Goal: Task Accomplishment & Management: Manage account settings

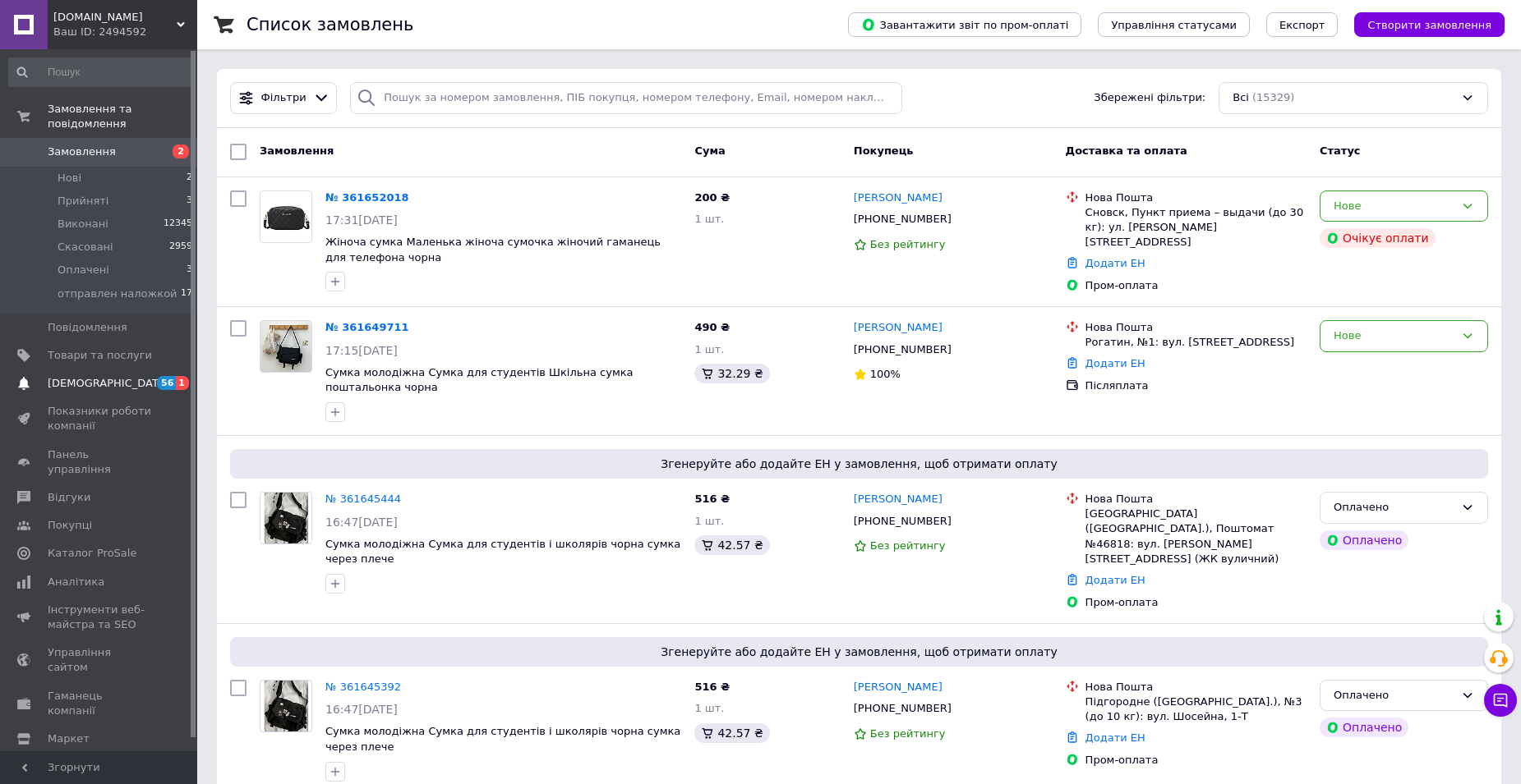
click at [70, 376] on span "[DEMOGRAPHIC_DATA]" at bounding box center [108, 383] width 121 height 15
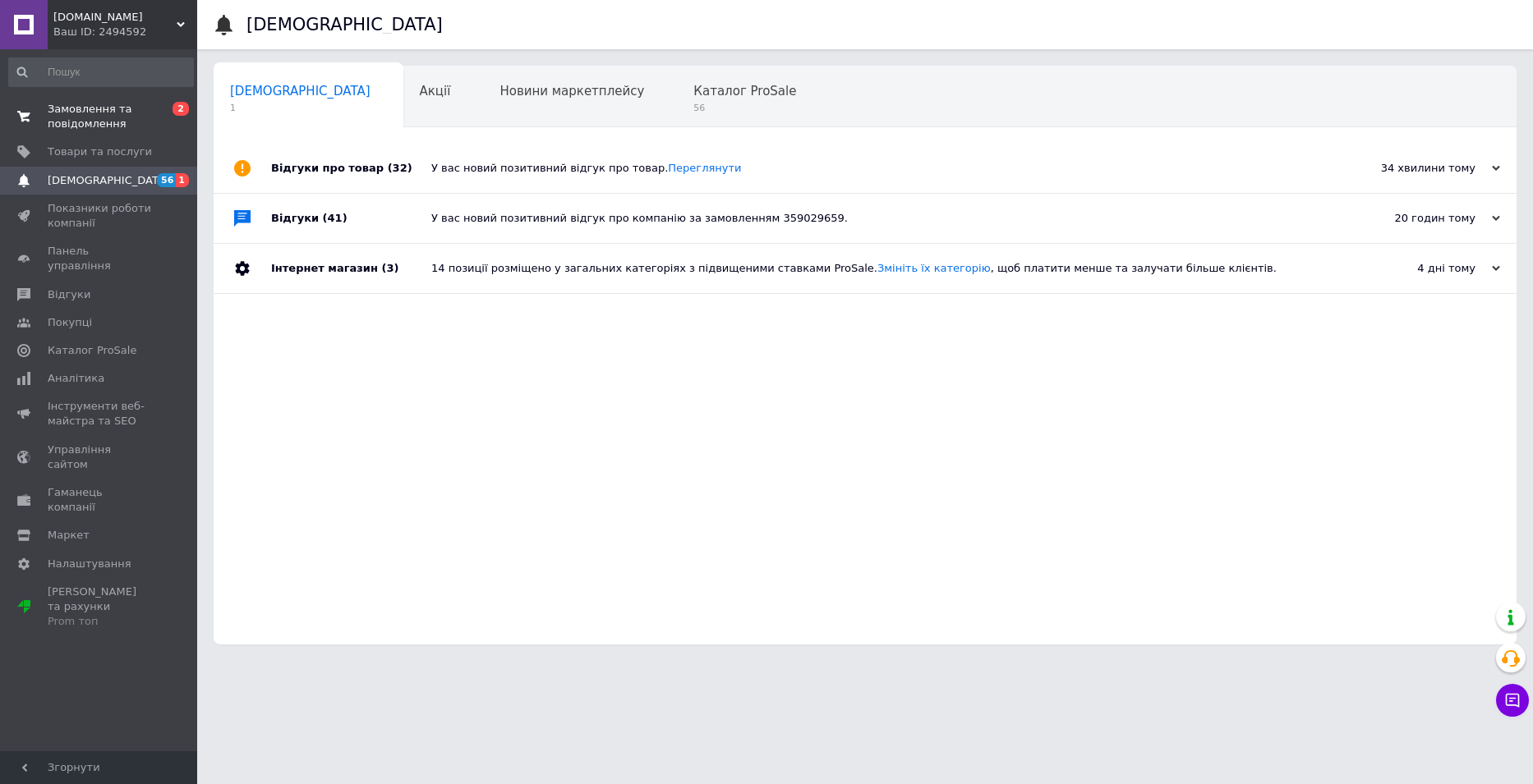
click at [68, 109] on span "Замовлення та повідомлення" at bounding box center [100, 116] width 104 height 29
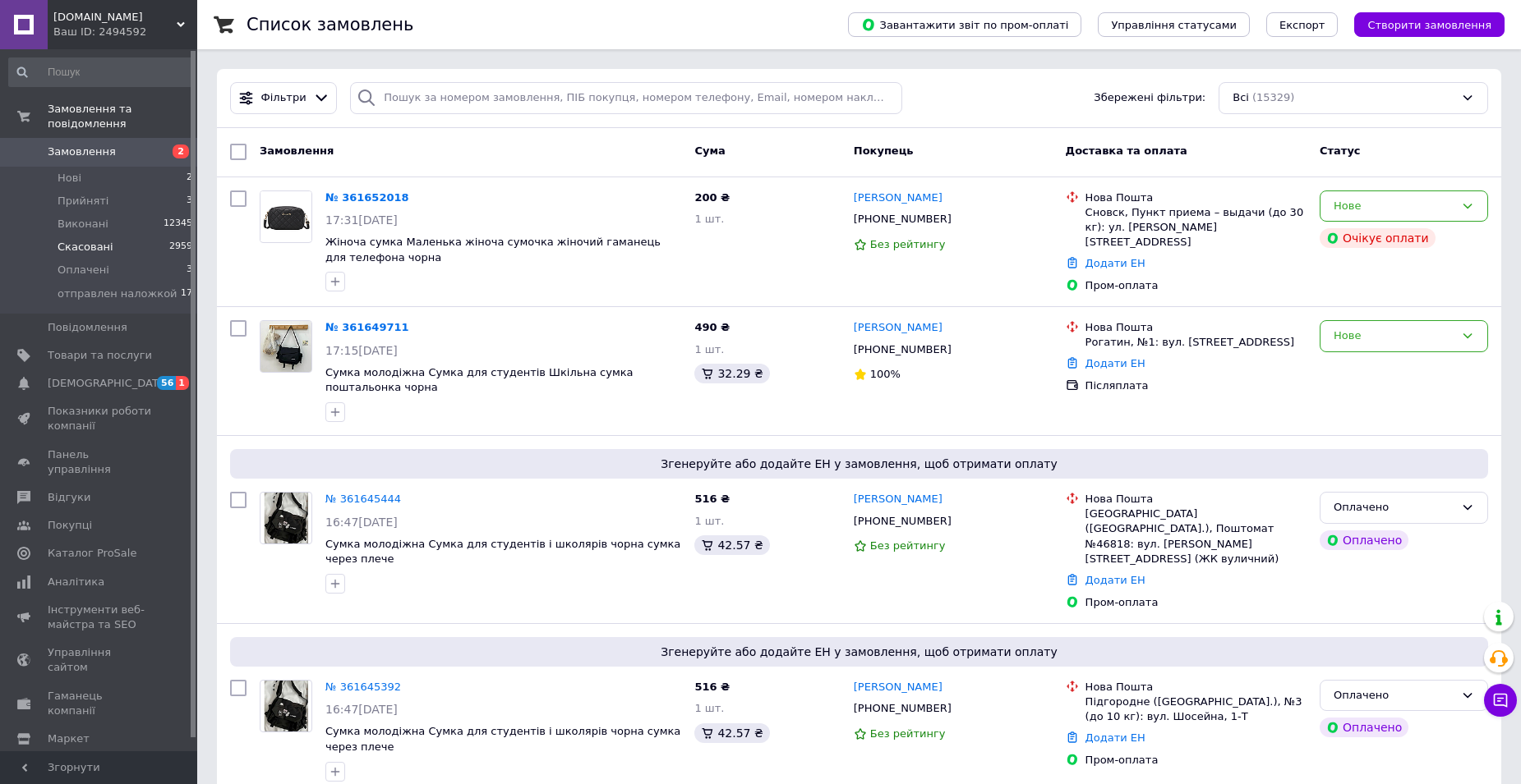
click at [79, 240] on span "Скасовані" at bounding box center [85, 247] width 56 height 15
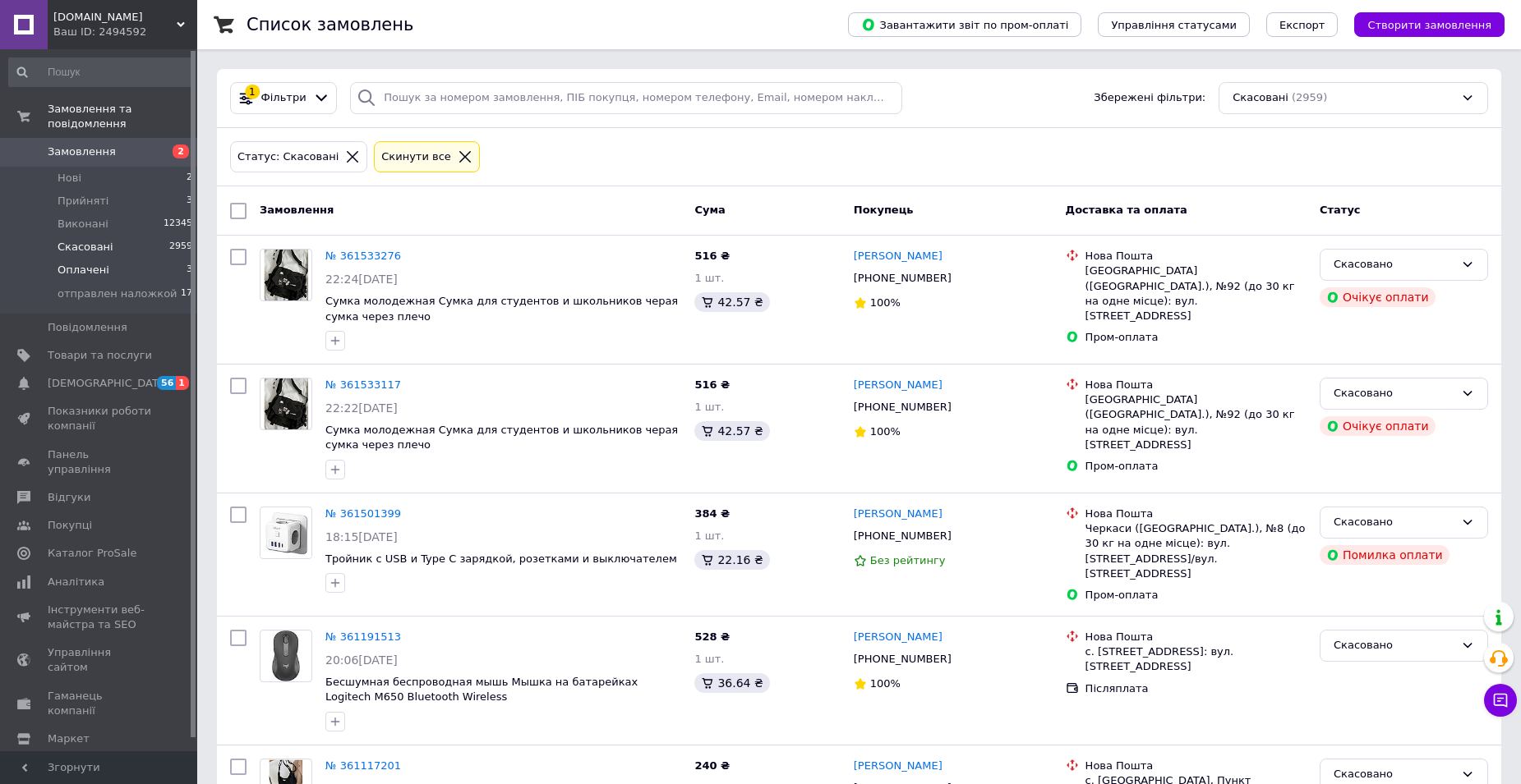
click at [95, 263] on span "Оплачені" at bounding box center [83, 270] width 51 height 15
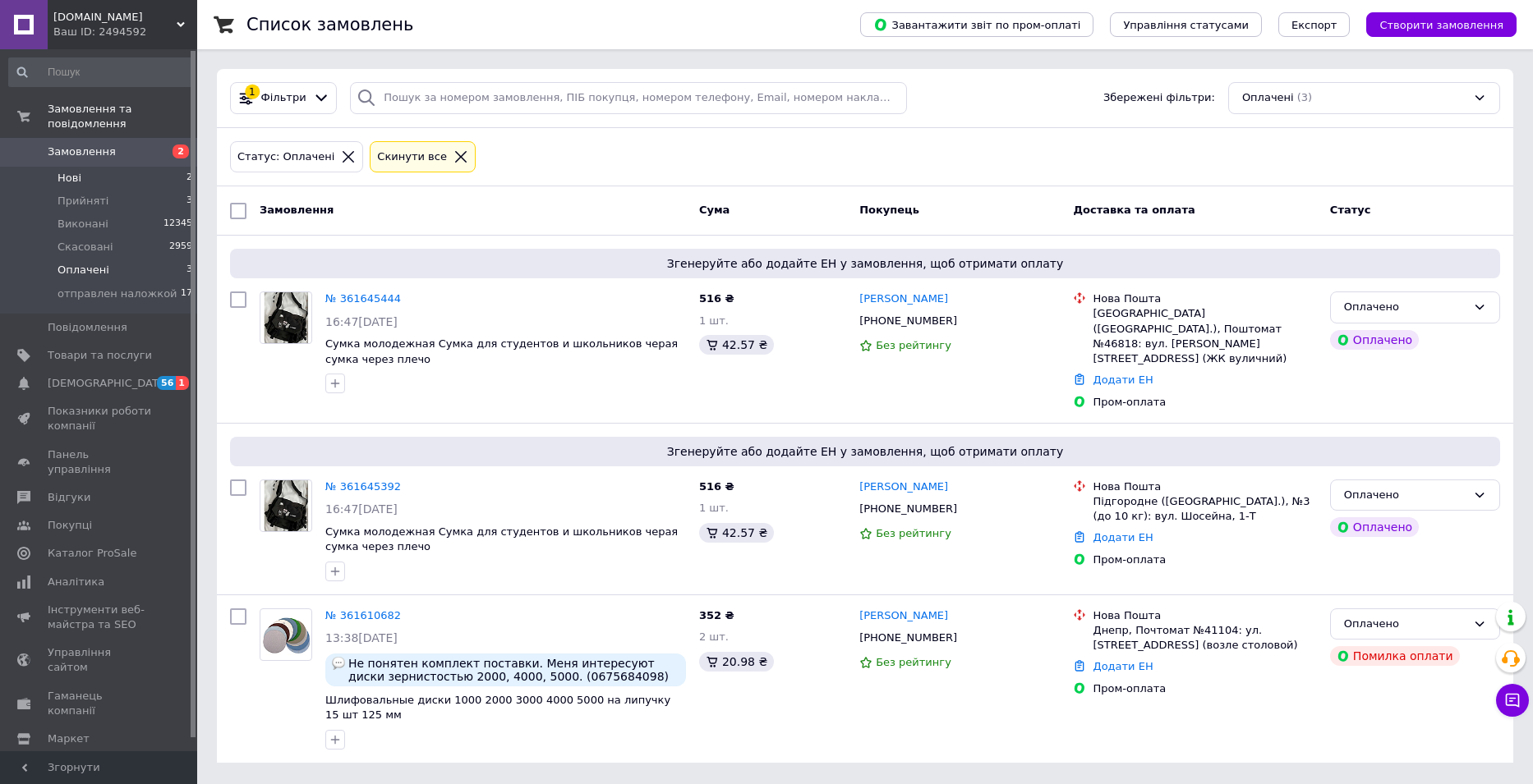
click at [63, 171] on span "Нові" at bounding box center [69, 178] width 24 height 15
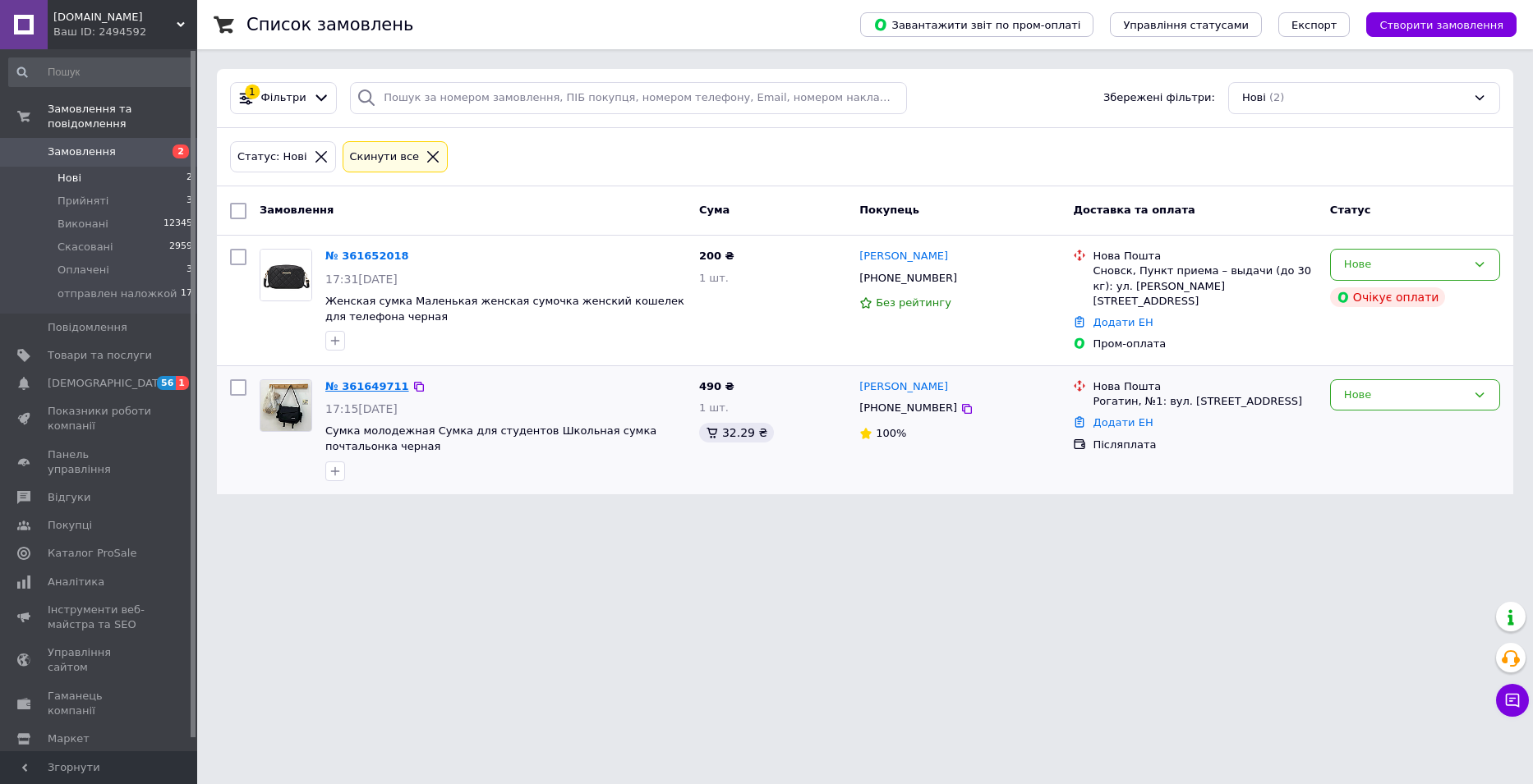
click at [361, 382] on link "№ 361649711" at bounding box center [366, 387] width 84 height 12
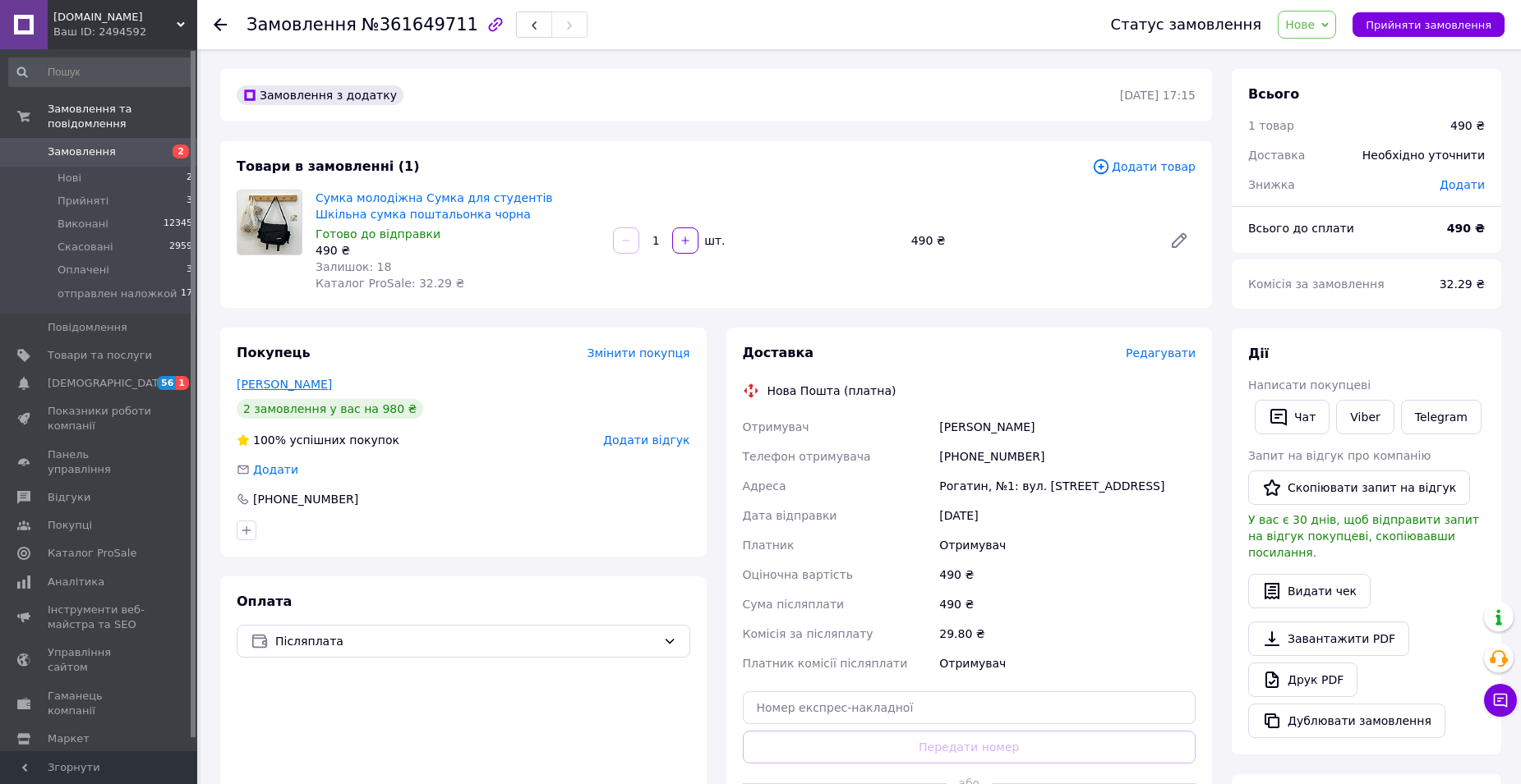
click at [257, 383] on link "[PERSON_NAME]" at bounding box center [284, 384] width 96 height 13
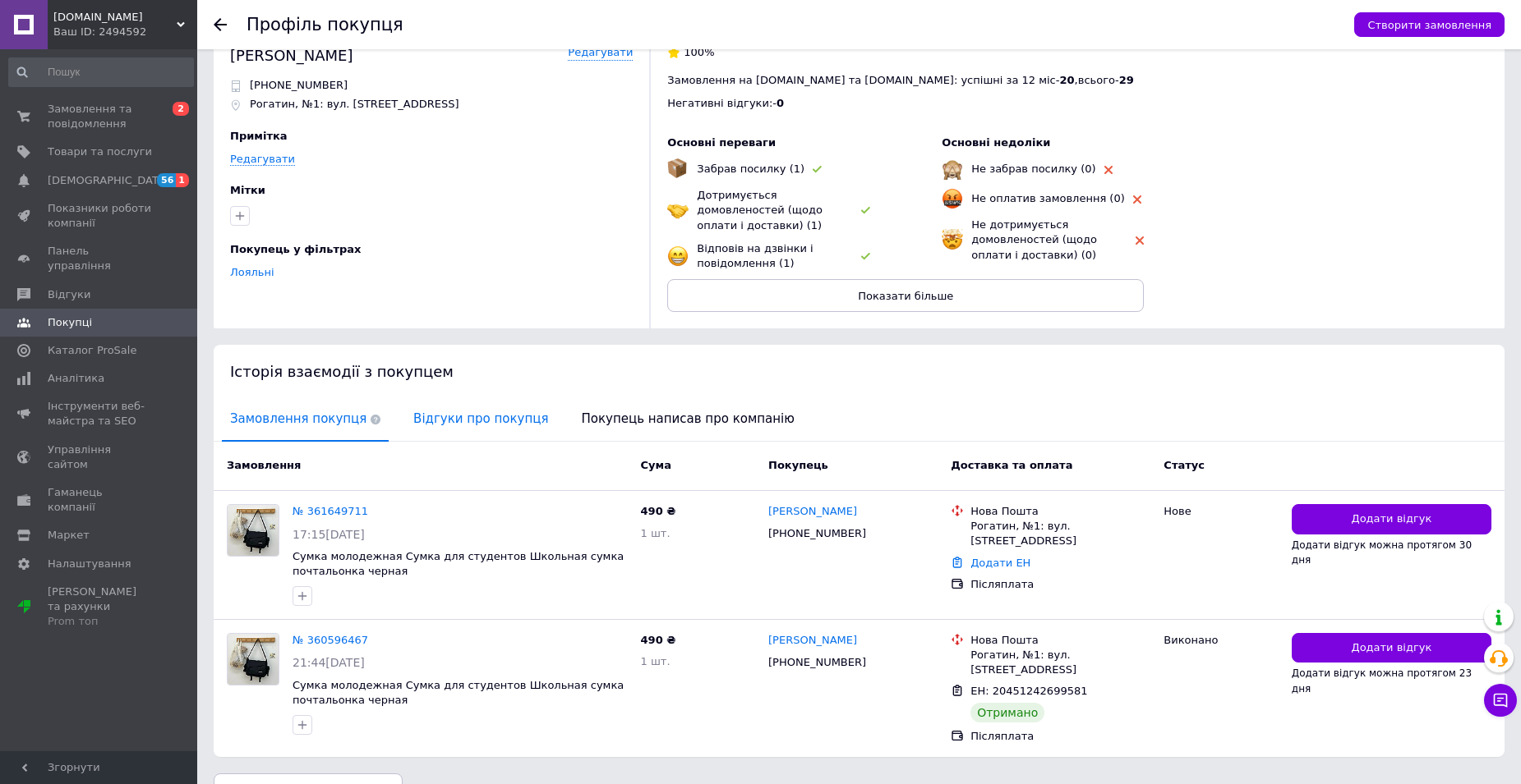
scroll to position [58, 0]
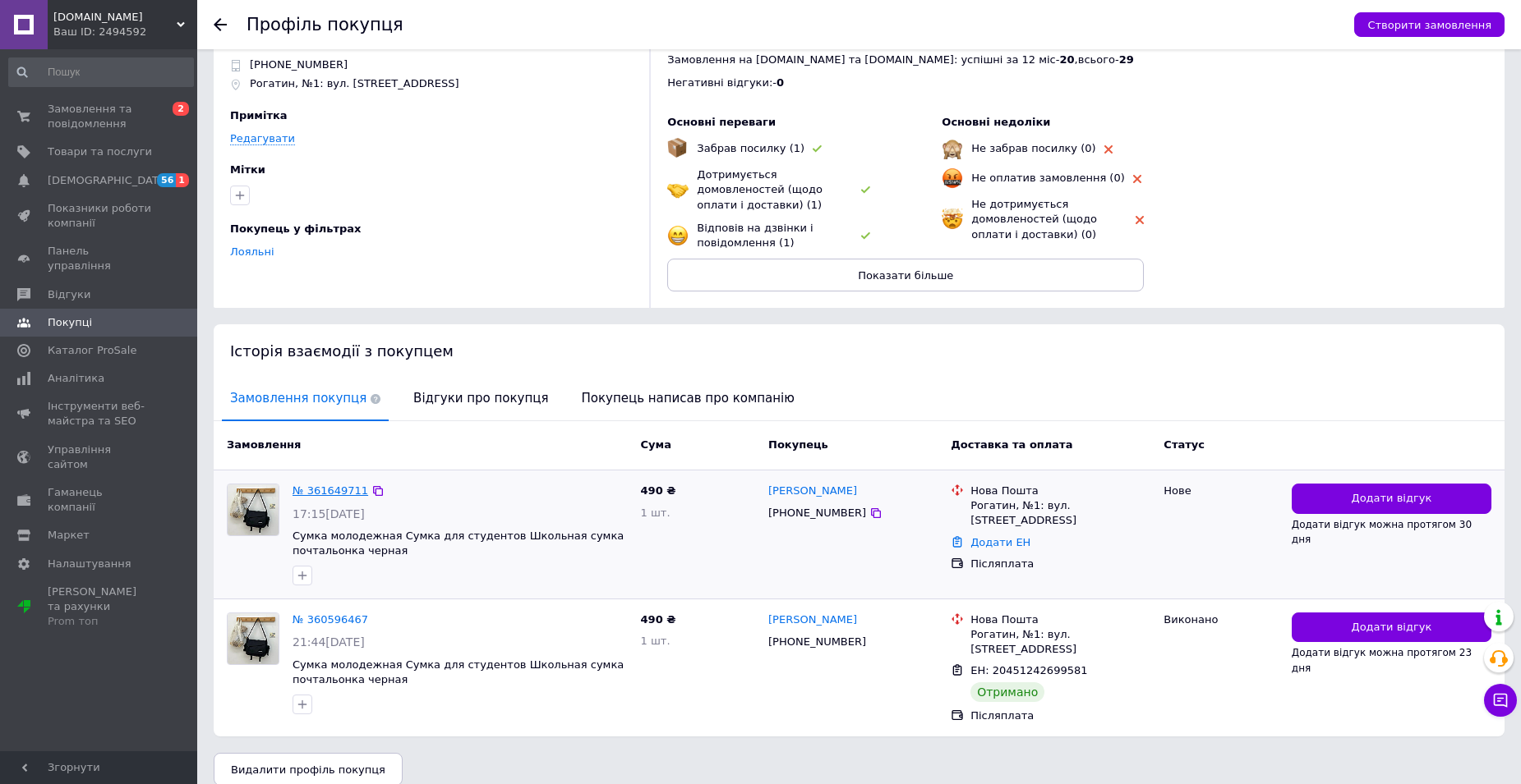
click at [334, 485] on link "№ 361649711" at bounding box center [329, 491] width 75 height 12
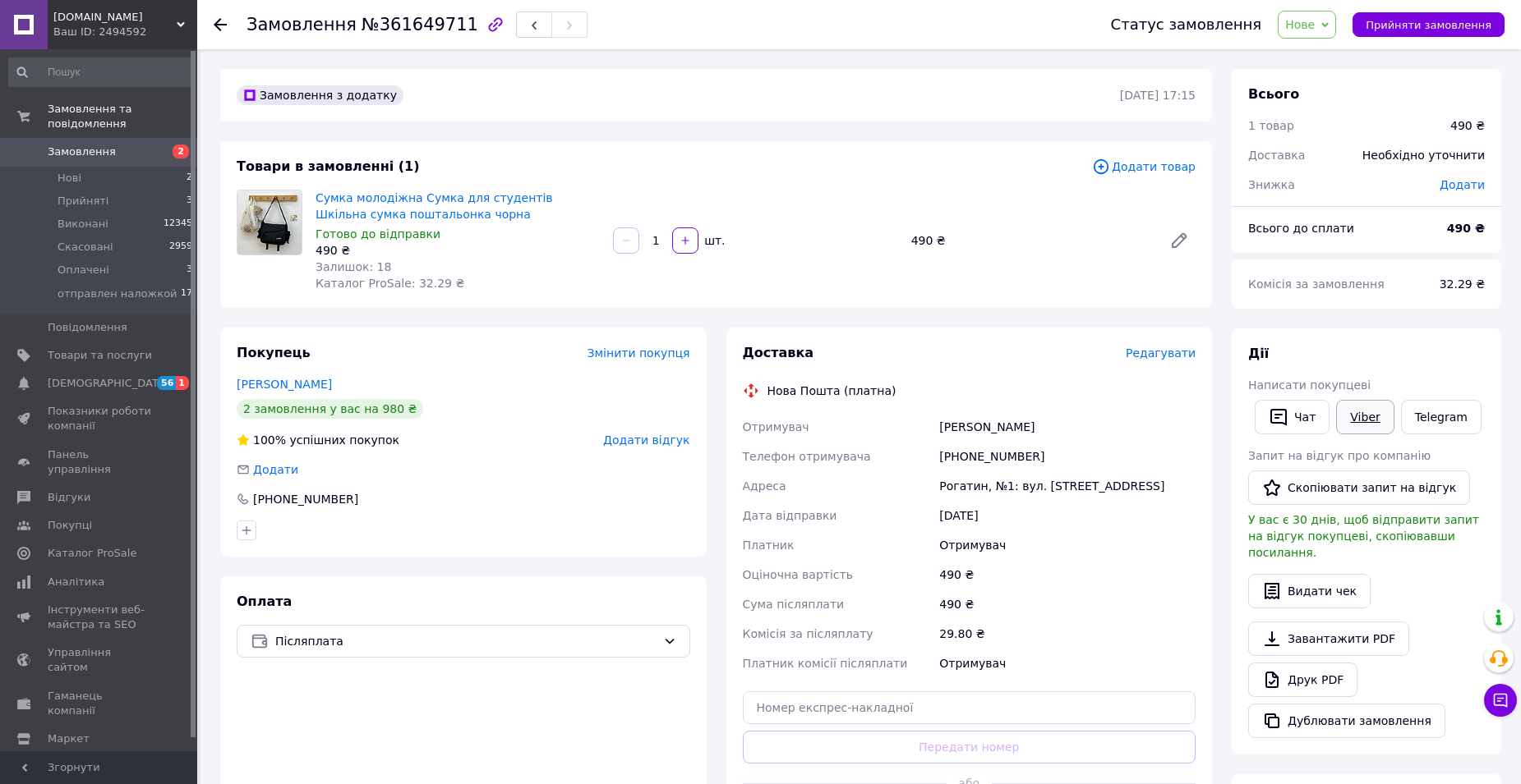
click at [1359, 423] on link "Viber" at bounding box center [1364, 417] width 58 height 35
drag, startPoint x: 313, startPoint y: 196, endPoint x: 472, endPoint y: 245, distance: 166.4
click at [472, 245] on div "Сумка молодіжна Сумка для студентів Шкільна сумка поштальонка чорна Готово до в…" at bounding box center [458, 241] width 297 height 108
copy div "Сумка молодіжна Сумка для студентів Шкільна сумка поштальонка чорна Готово до в…"
click at [71, 171] on span "Нові" at bounding box center [69, 178] width 24 height 15
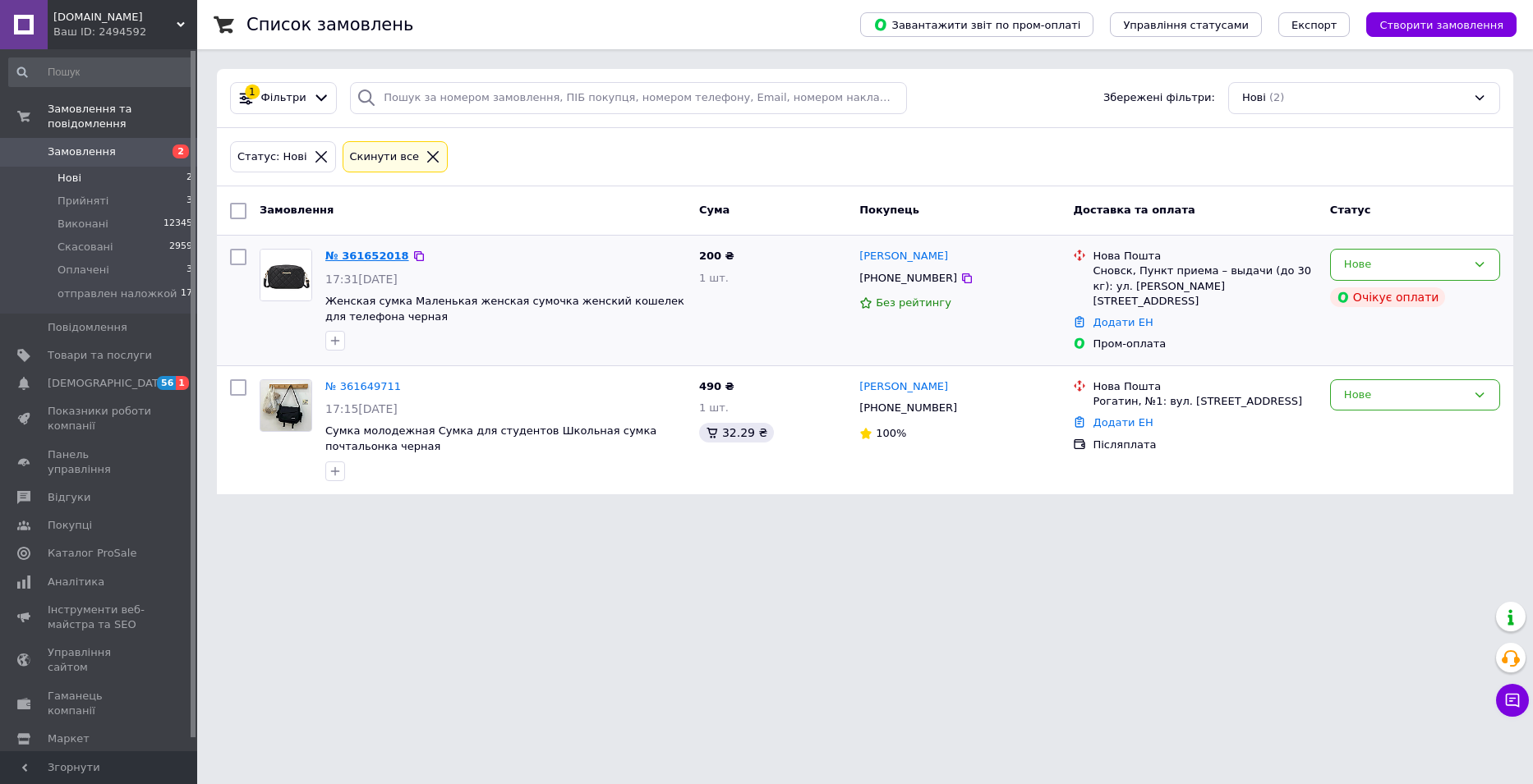
click at [367, 256] on link "№ 361652018" at bounding box center [366, 256] width 84 height 12
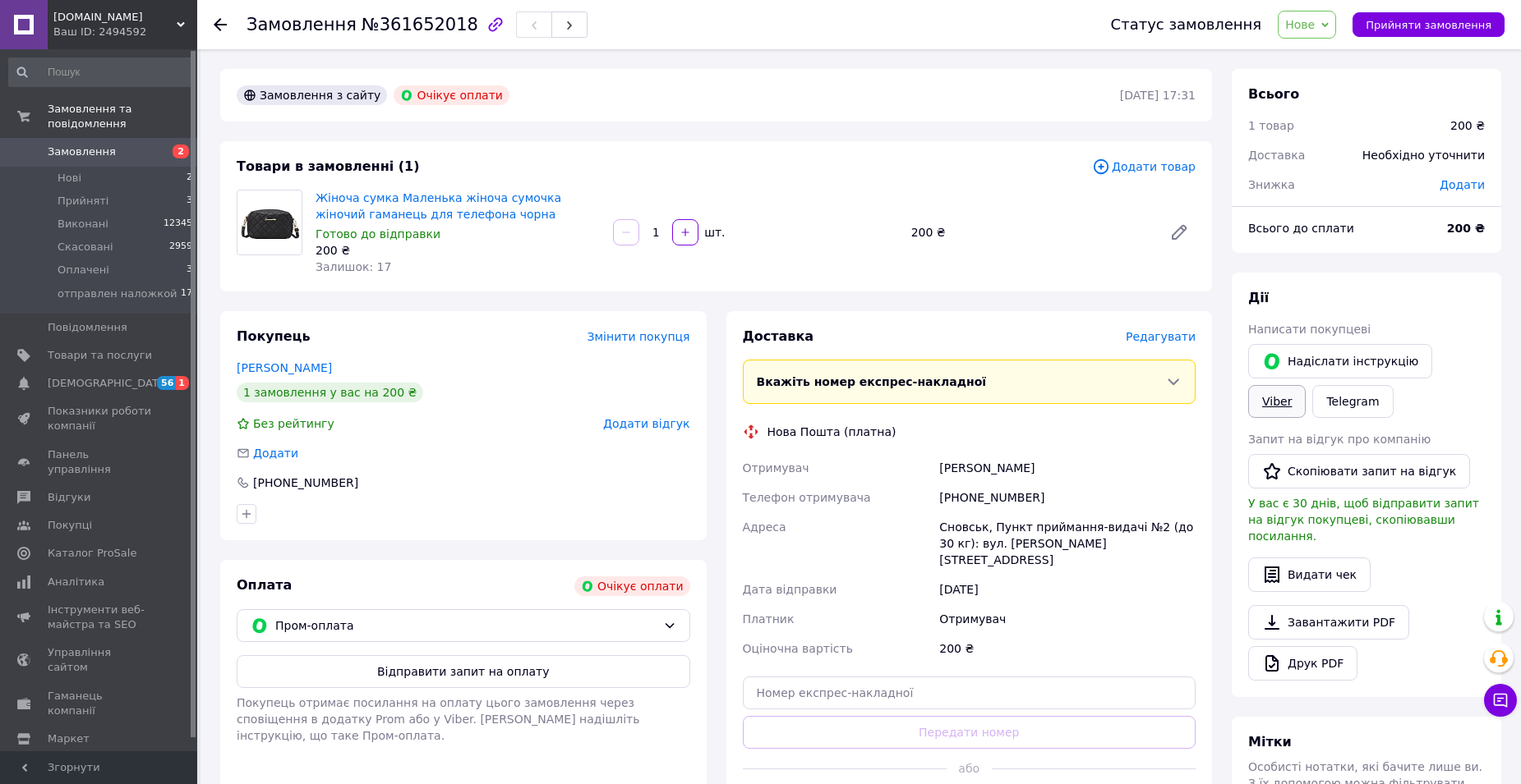
click at [1306, 385] on link "Viber" at bounding box center [1277, 401] width 58 height 33
click at [274, 367] on link "[PERSON_NAME]" at bounding box center [284, 367] width 96 height 13
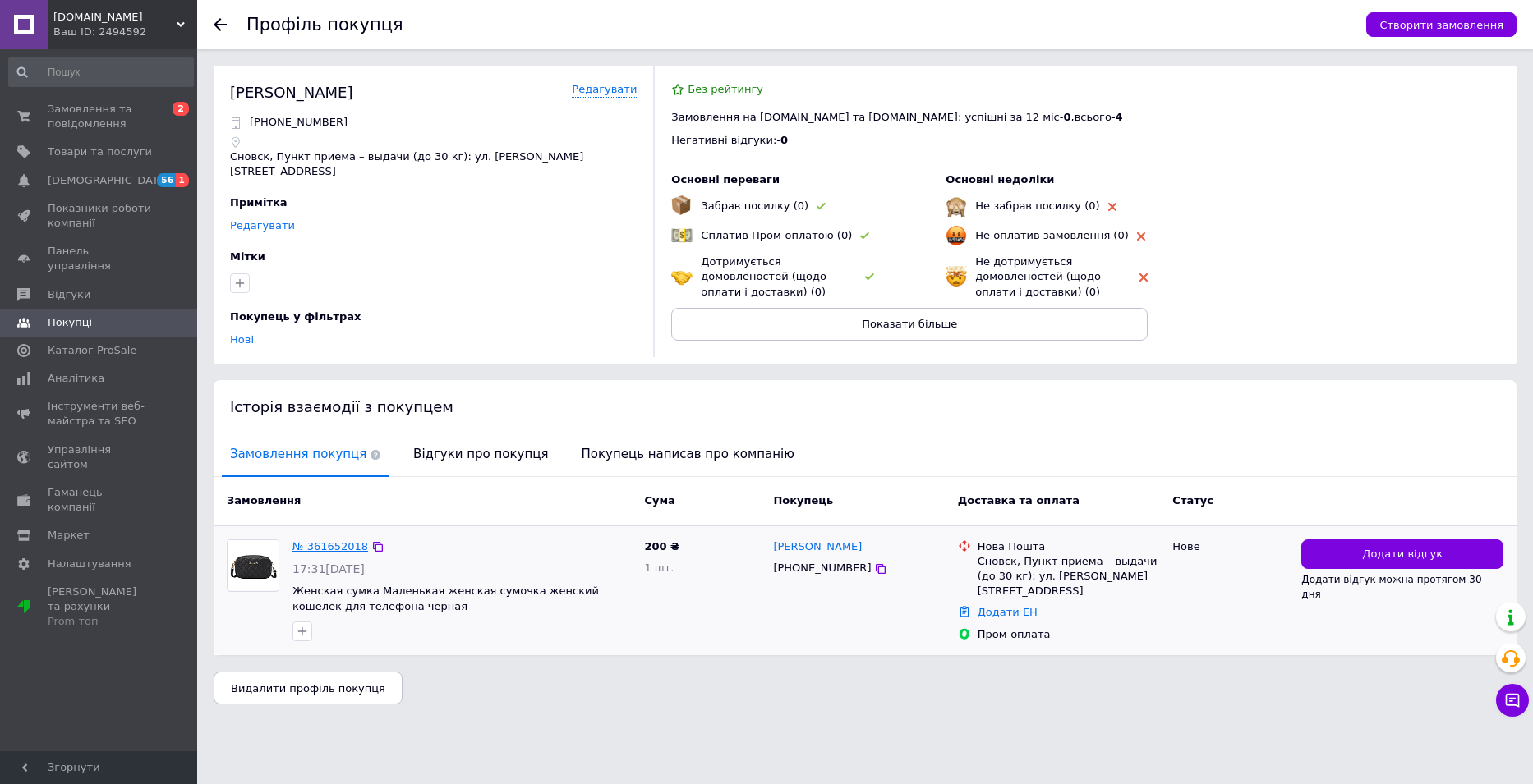
click at [327, 542] on link "№ 361652018" at bounding box center [329, 547] width 75 height 12
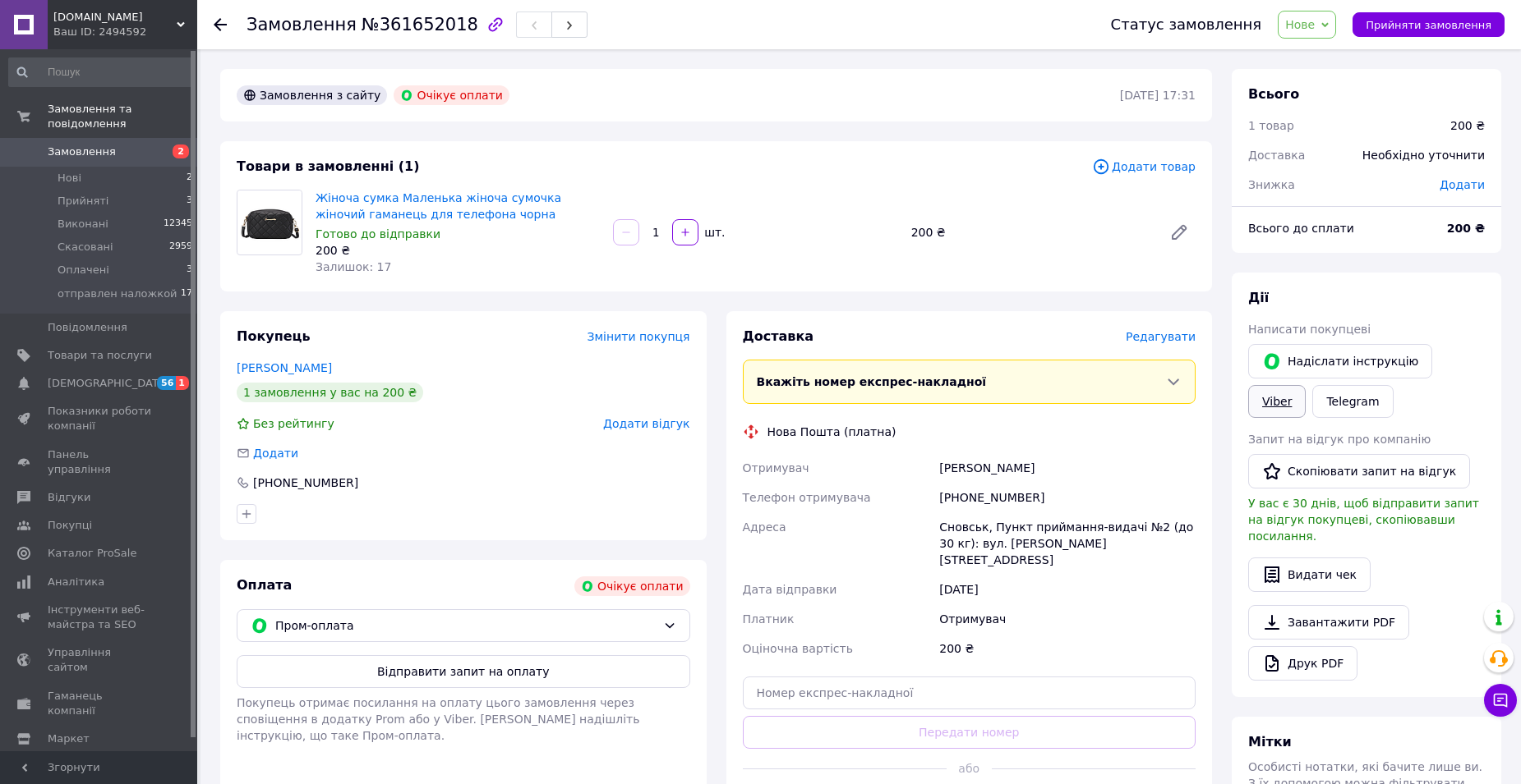
click at [1306, 385] on link "Viber" at bounding box center [1277, 401] width 58 height 33
drag, startPoint x: 313, startPoint y: 193, endPoint x: 552, endPoint y: 241, distance: 243.8
click at [552, 241] on div "Жіноча сумка Маленька жіноча сумочка жіночий гаманець для телефона чорна Готово…" at bounding box center [458, 233] width 297 height 92
click at [552, 250] on div "200 ₴" at bounding box center [457, 250] width 284 height 17
drag, startPoint x: 313, startPoint y: 196, endPoint x: 514, endPoint y: 245, distance: 206.9
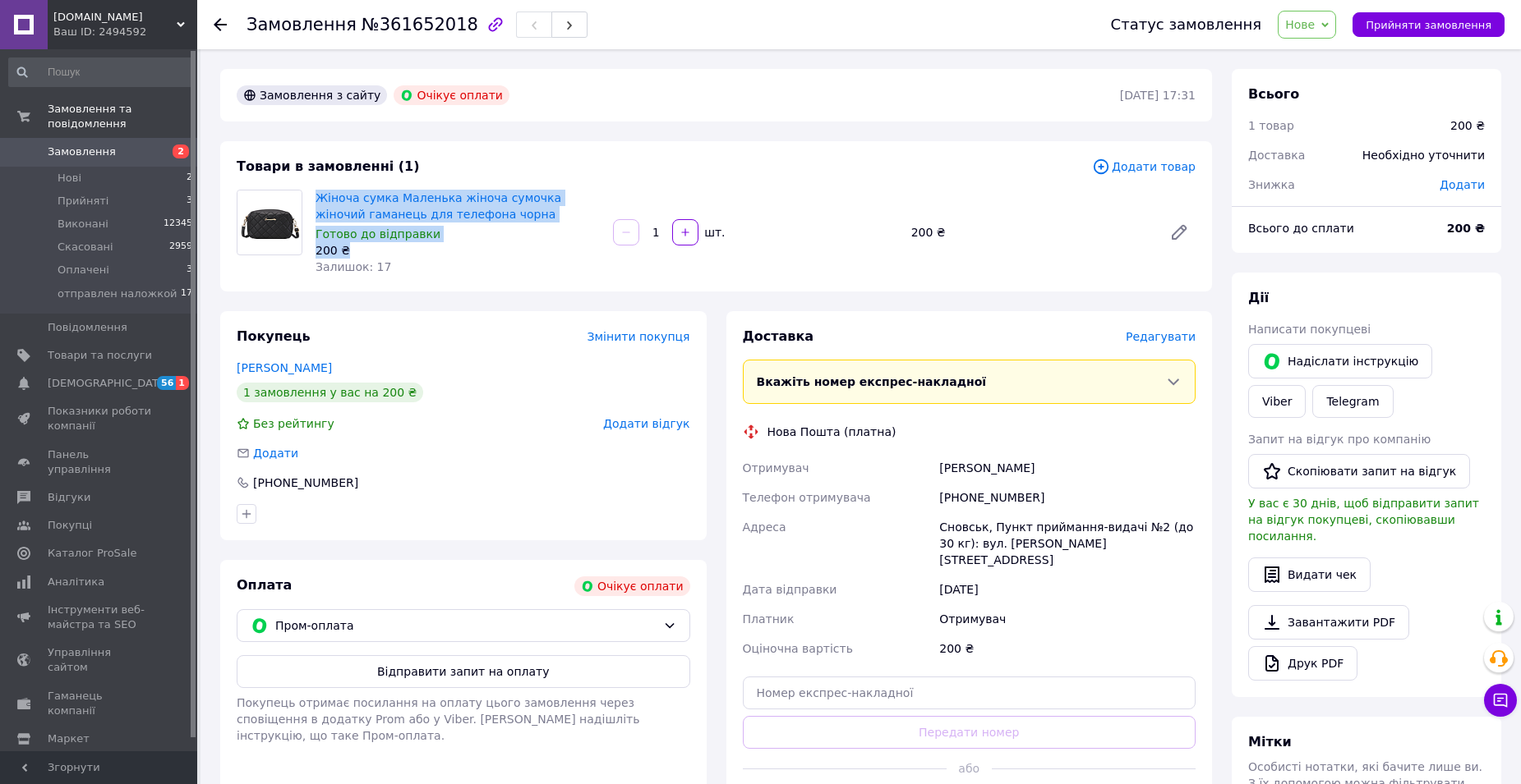
click at [514, 245] on div "Жіноча сумка Маленька жіноча сумочка жіночий гаманець для телефона чорна Готово…" at bounding box center [458, 233] width 297 height 92
copy div "Жіноча сумка Маленька жіноча сумочка жіночий гаманець для телефона чорна Готово…"
click at [72, 171] on span "Нові" at bounding box center [69, 178] width 24 height 15
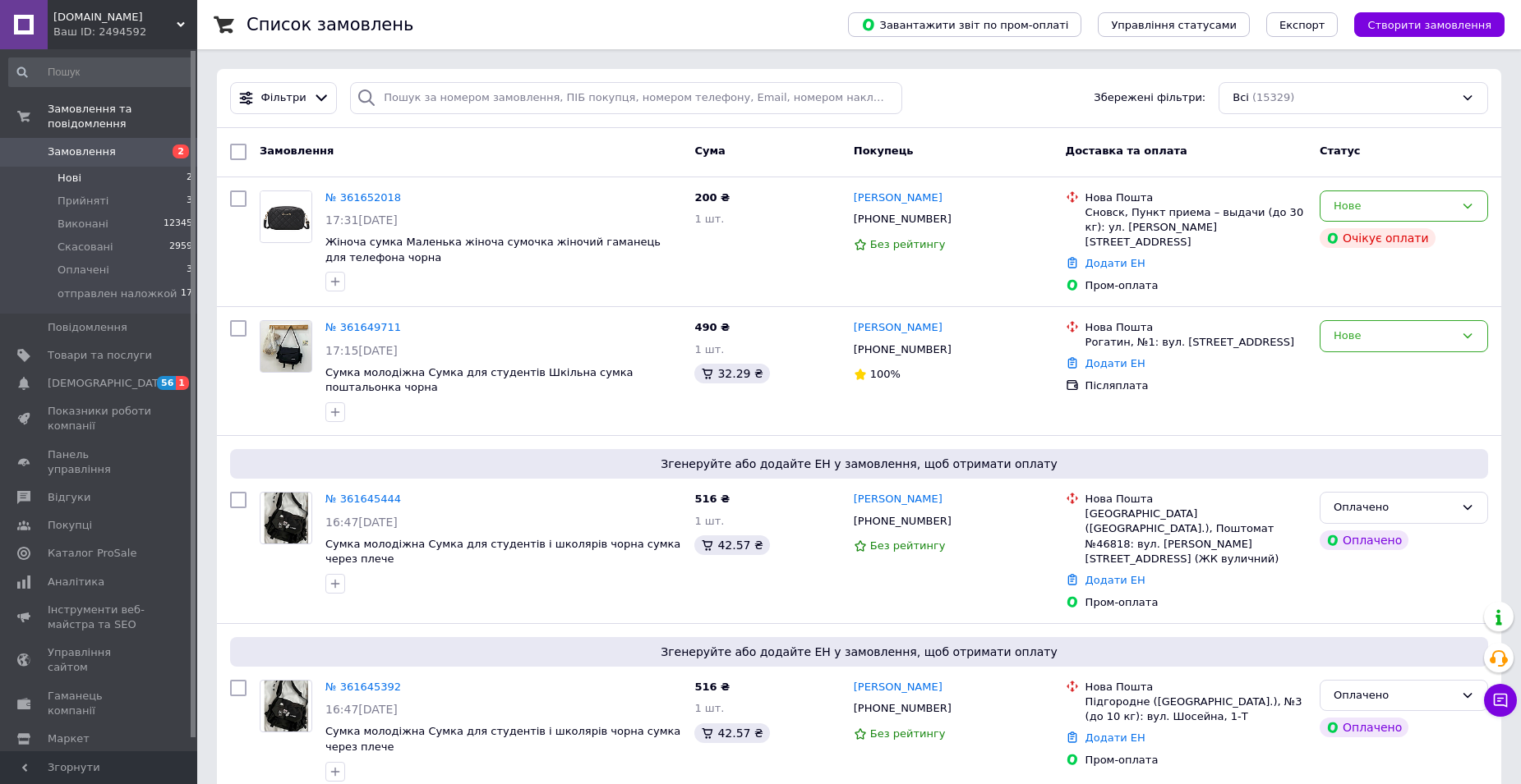
click at [79, 171] on span "Нові" at bounding box center [69, 178] width 24 height 15
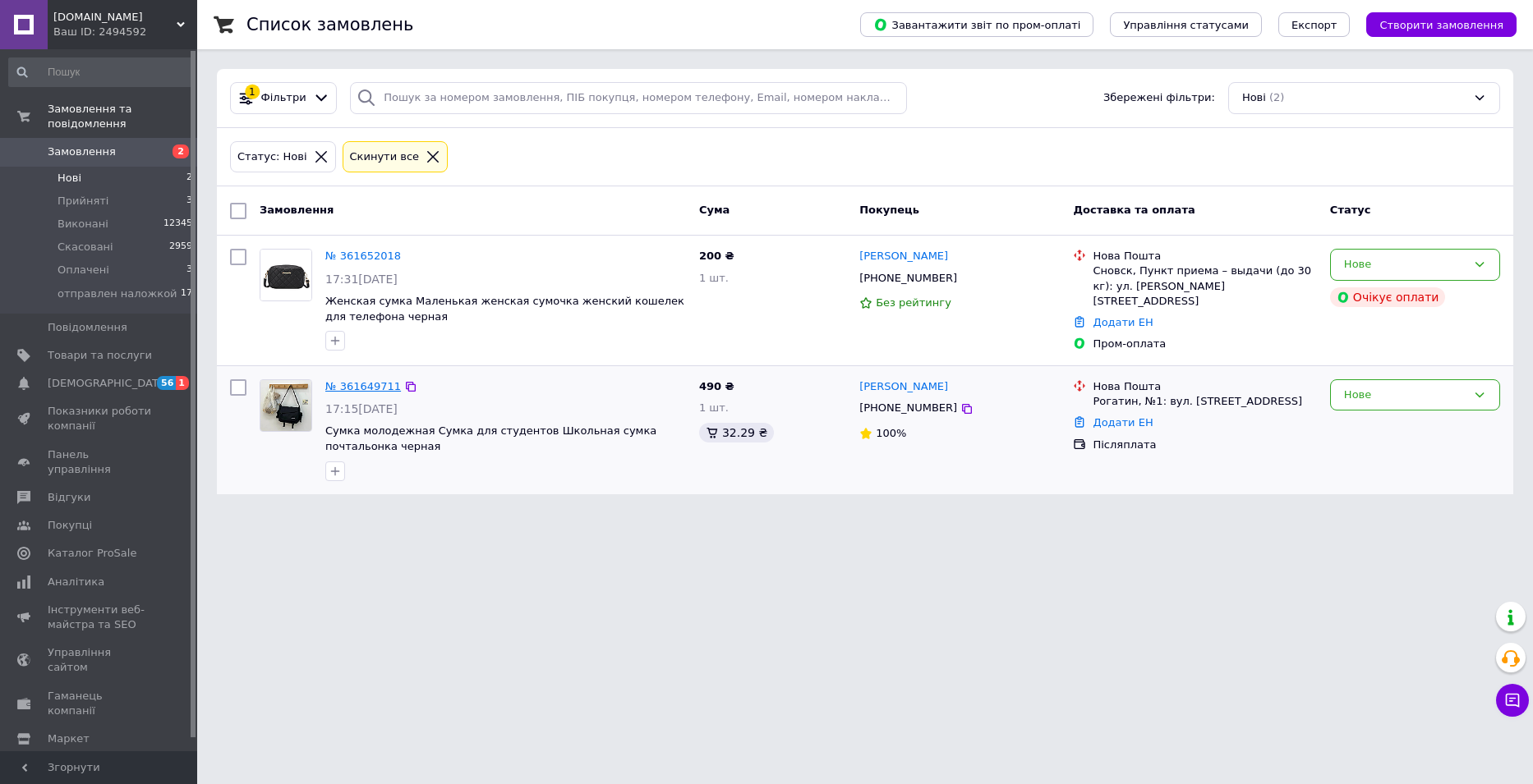
click at [355, 386] on link "№ 361649711" at bounding box center [362, 387] width 75 height 12
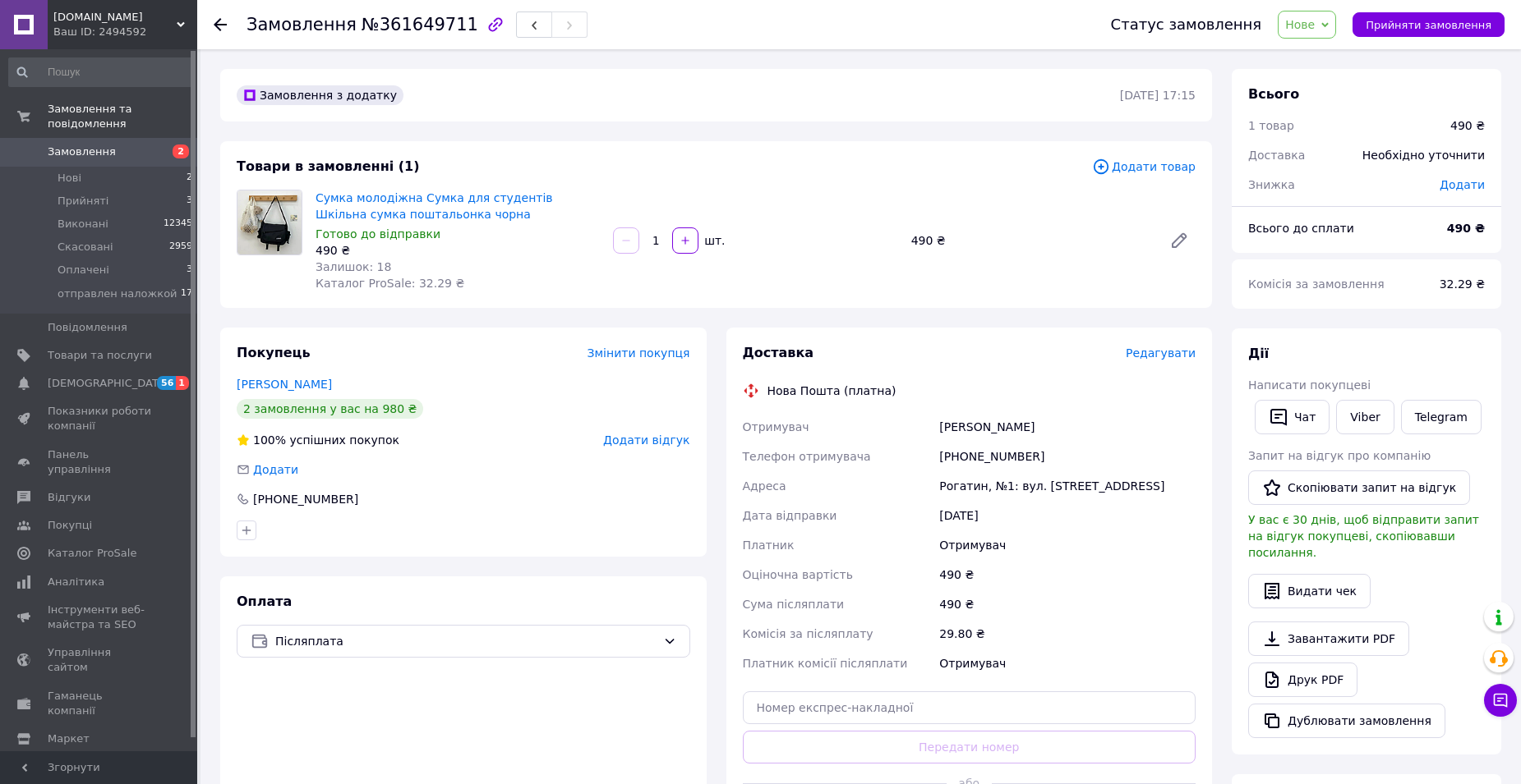
click at [1329, 24] on icon at bounding box center [1324, 25] width 7 height 5
click at [1342, 53] on li "Прийнято" at bounding box center [1347, 58] width 136 height 25
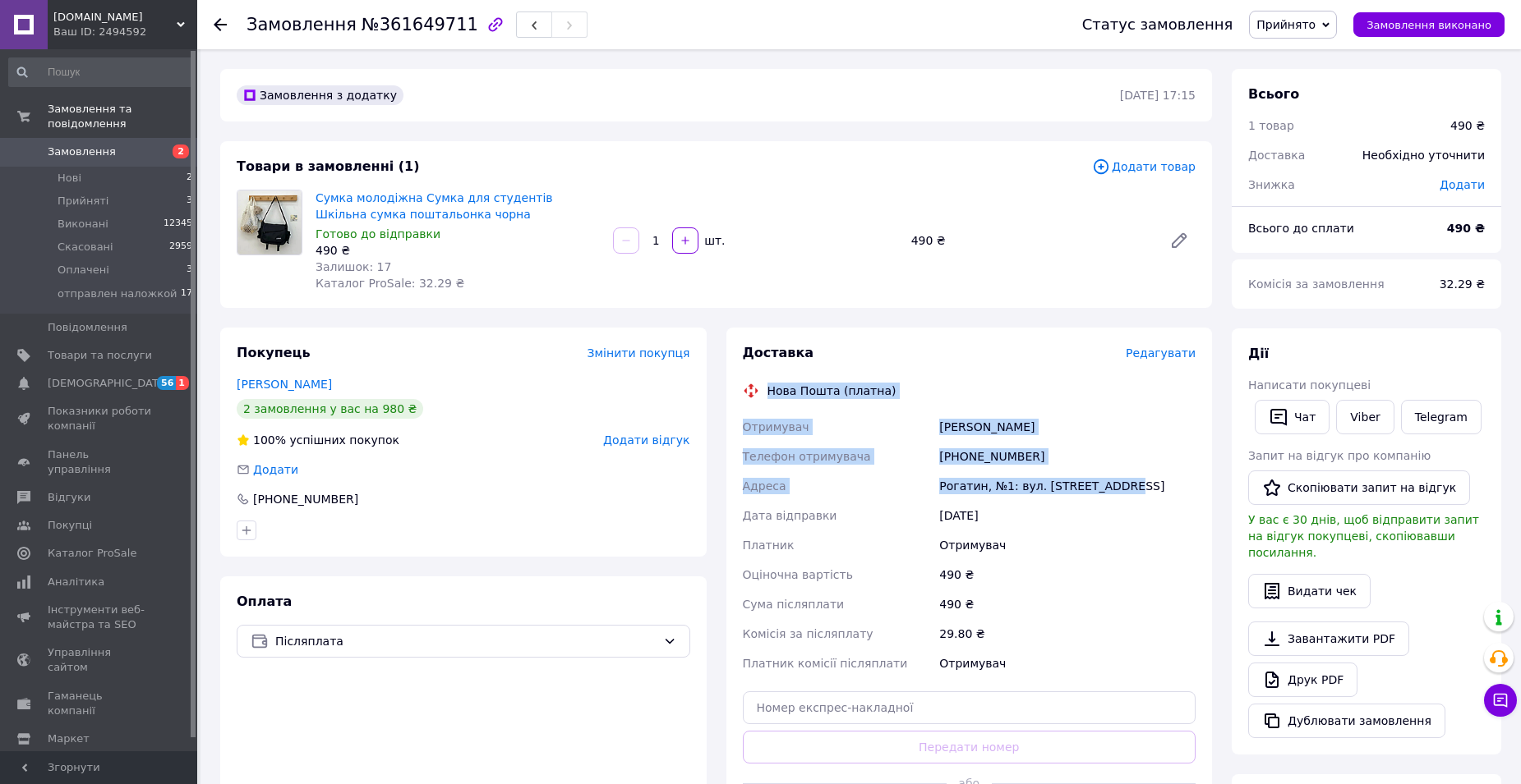
drag, startPoint x: 768, startPoint y: 388, endPoint x: 1145, endPoint y: 482, distance: 388.5
click at [1145, 482] on div "Доставка Редагувати Нова Пошта (платна) Отримувач [PERSON_NAME] Телефон отримув…" at bounding box center [969, 590] width 453 height 493
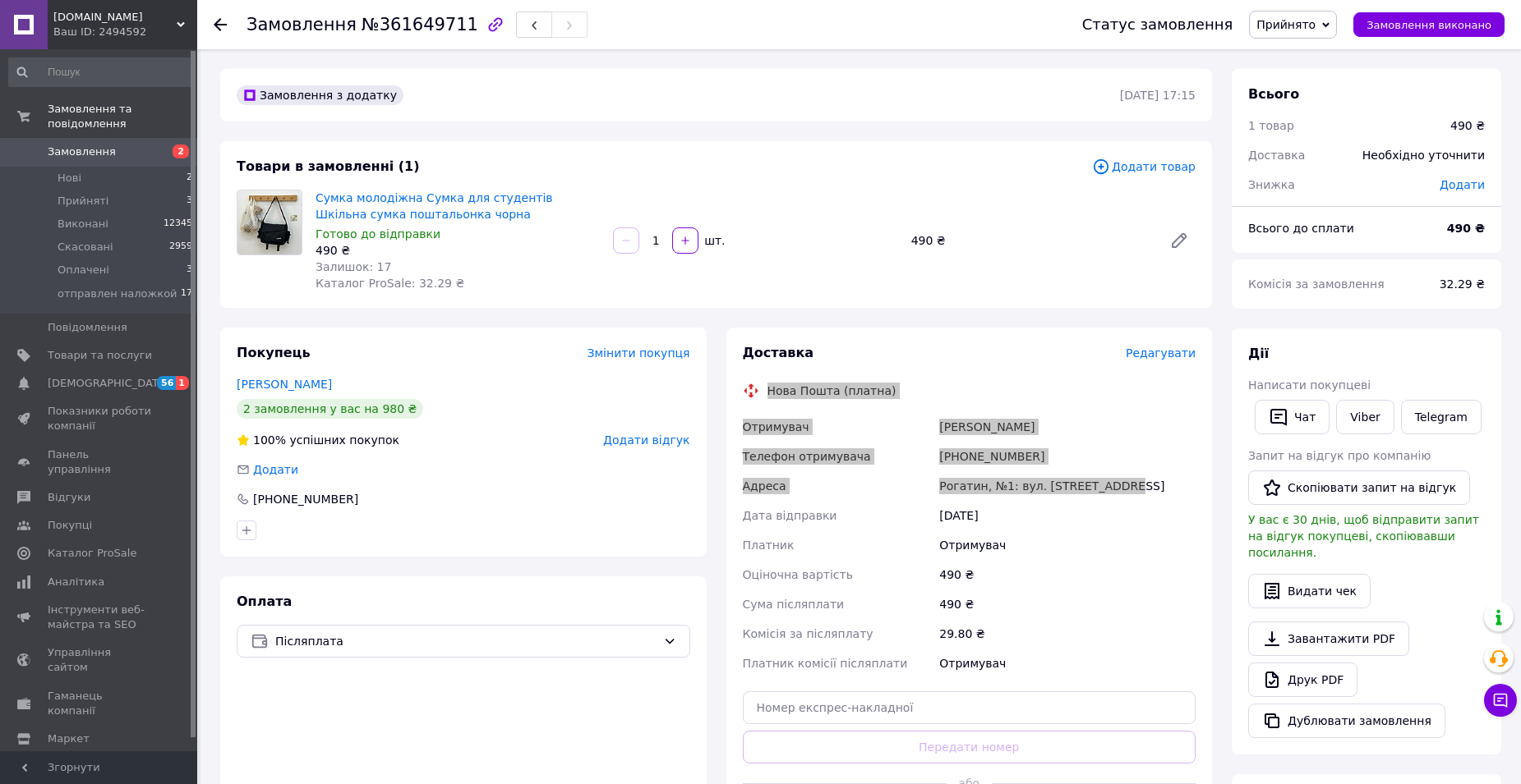
copy div "Нова Пошта (платна) Отримувач [PERSON_NAME] Телефон отримувача [PHONE_NUMBER] […"
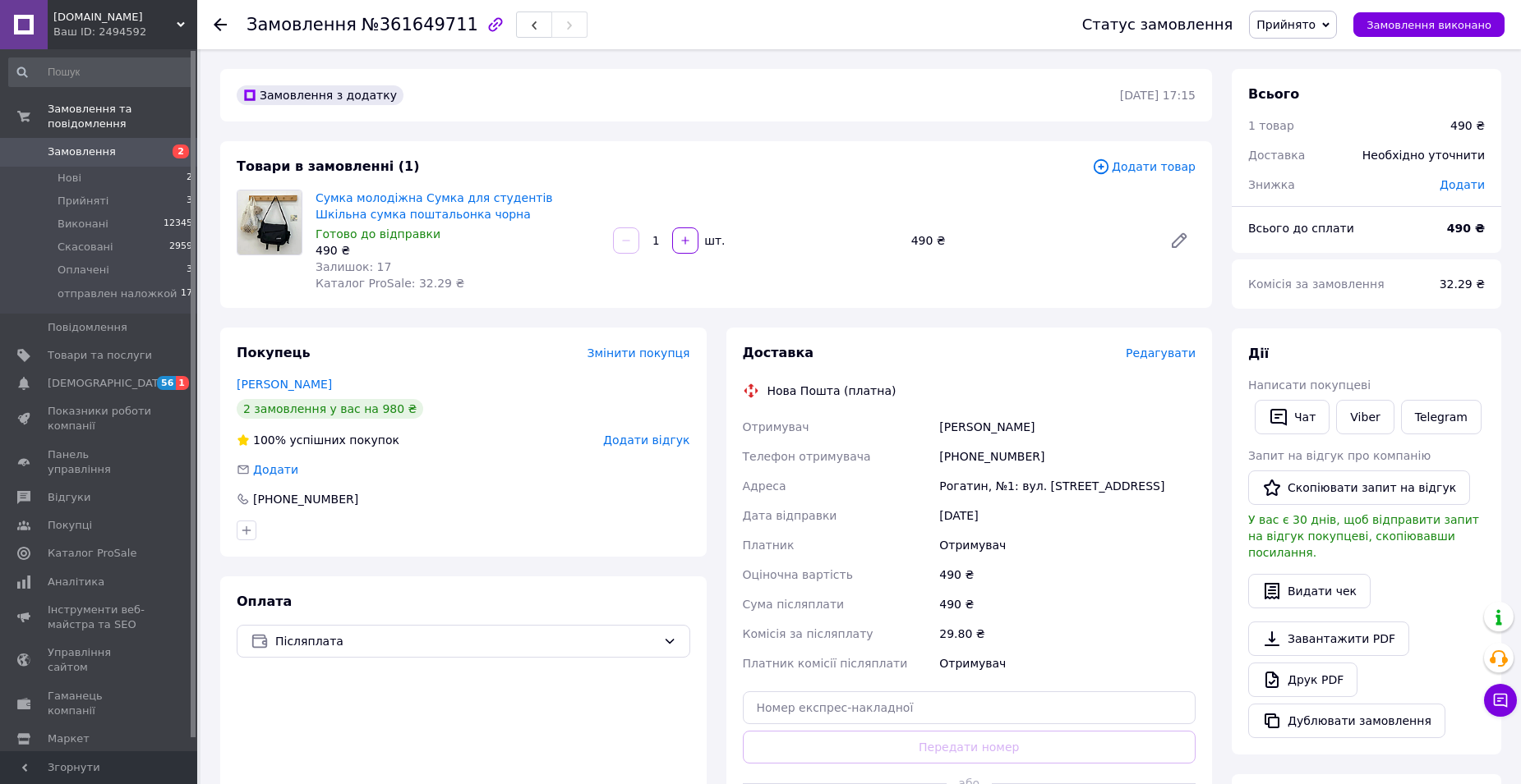
click at [1112, 580] on div "490 ₴" at bounding box center [1067, 574] width 263 height 29
click at [71, 171] on span "Нові" at bounding box center [69, 178] width 24 height 15
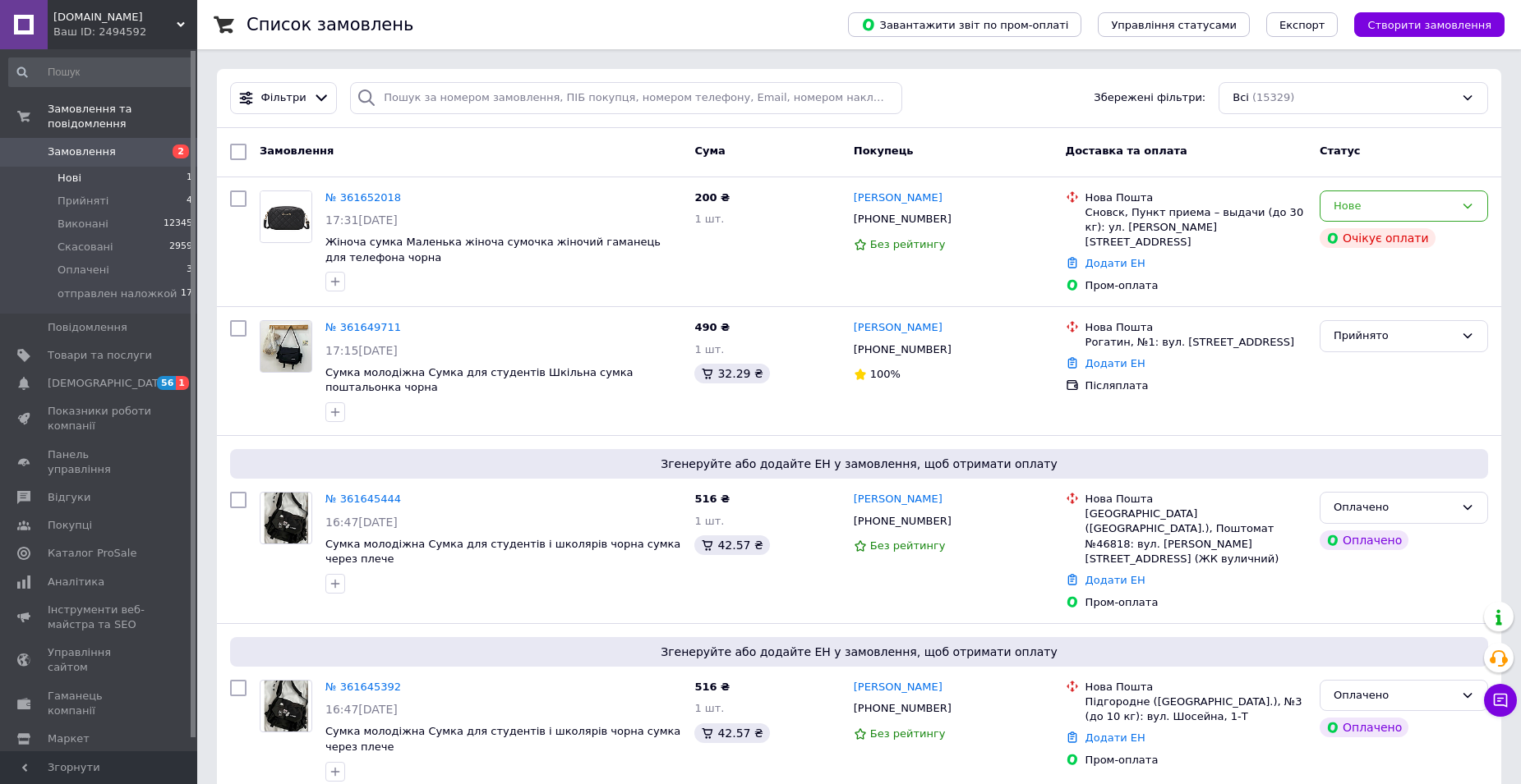
click at [68, 171] on span "Нові" at bounding box center [69, 178] width 24 height 15
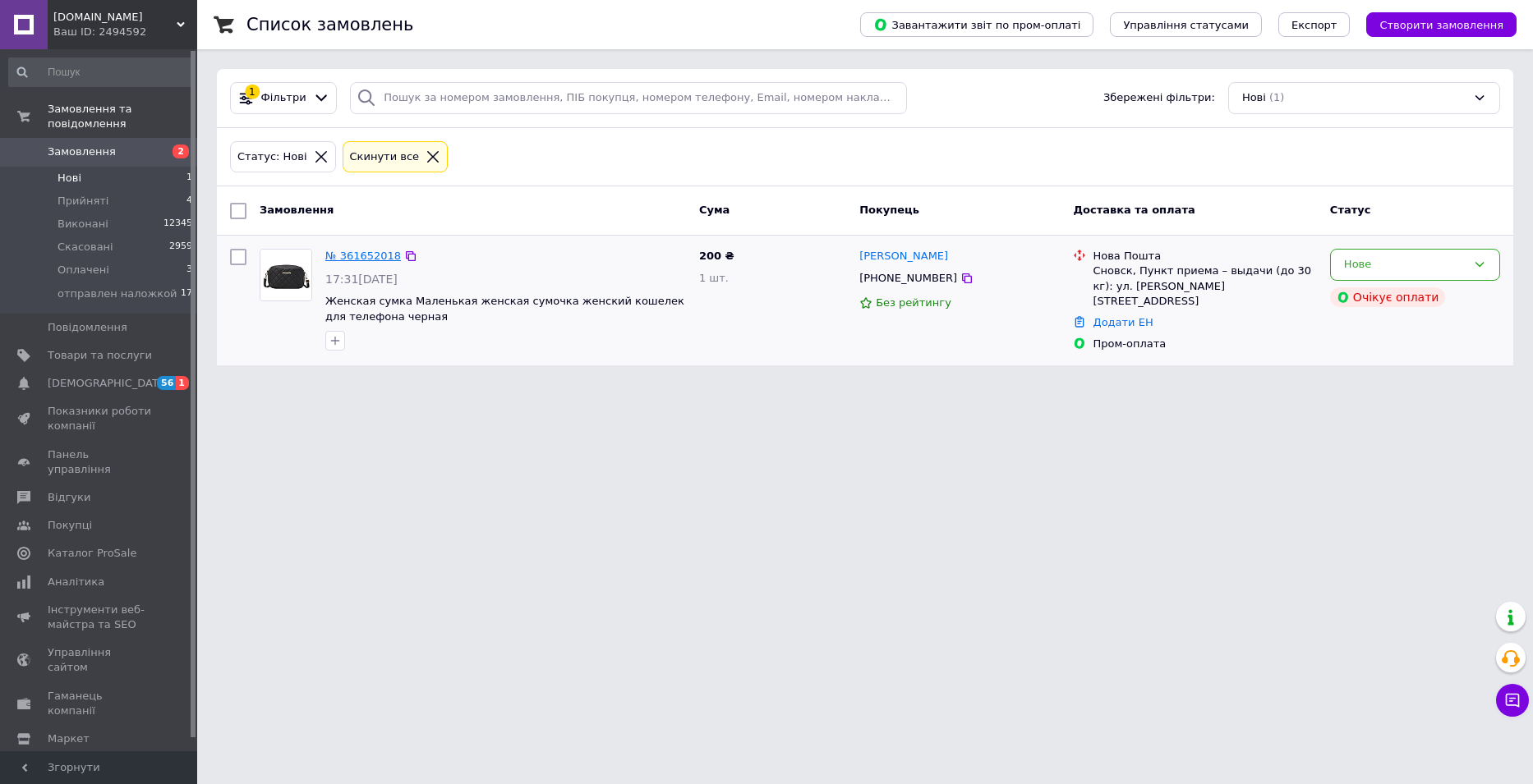
click at [357, 254] on link "№ 361652018" at bounding box center [362, 256] width 75 height 12
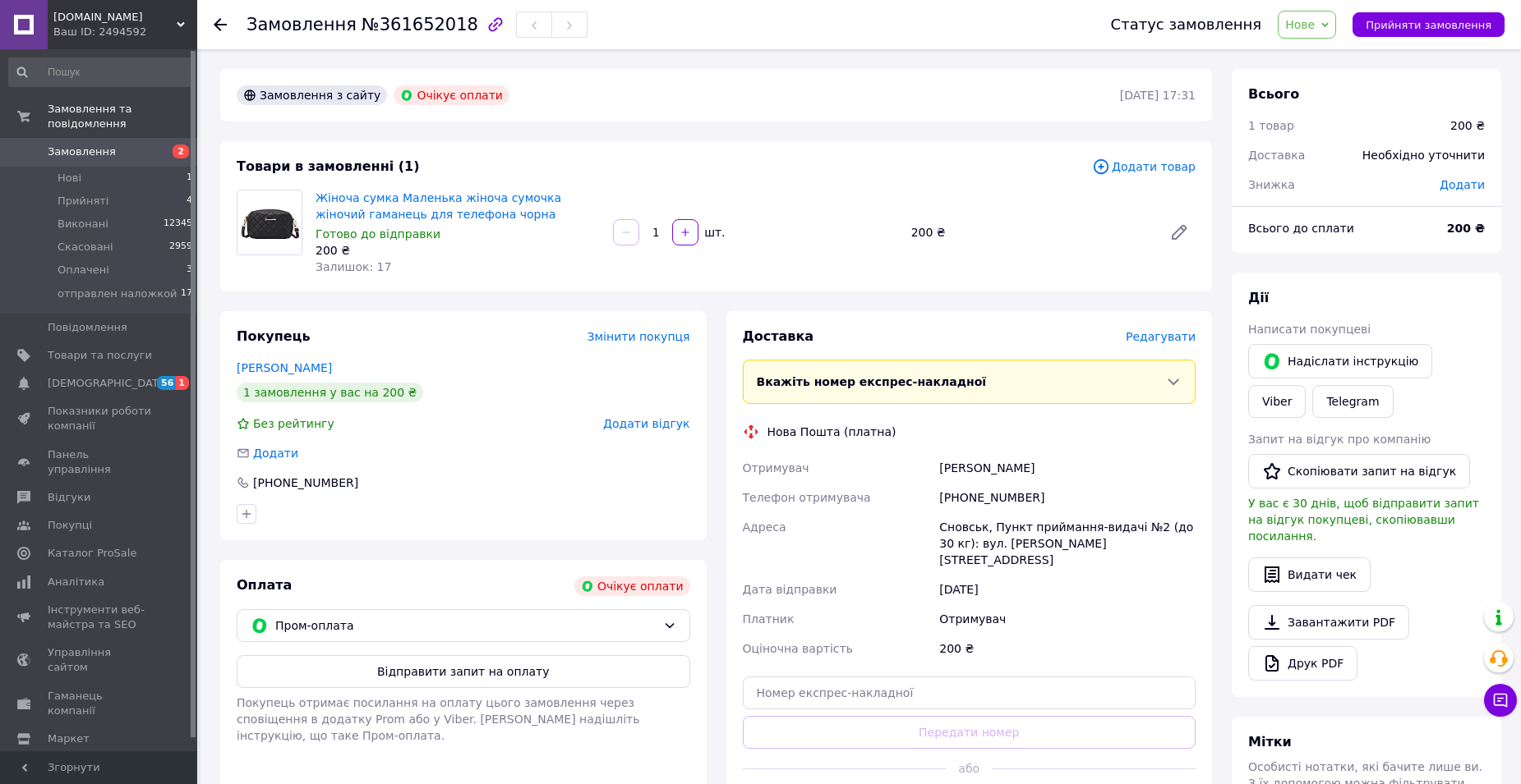
click at [1336, 20] on span "Нове" at bounding box center [1307, 25] width 58 height 28
click at [1335, 58] on li "Прийнято" at bounding box center [1347, 58] width 136 height 25
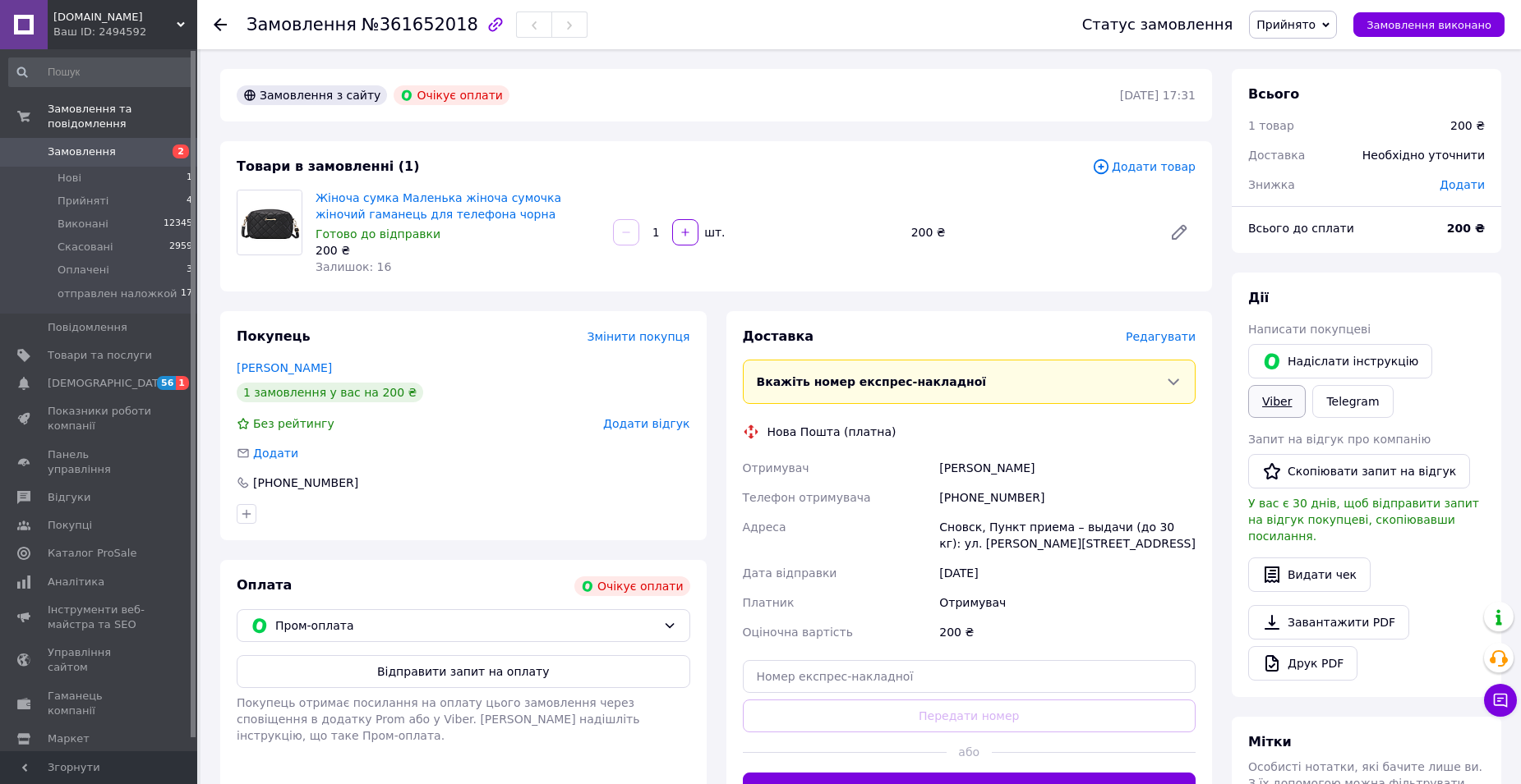
click at [1306, 385] on link "Viber" at bounding box center [1277, 401] width 58 height 33
click at [72, 376] on span "[DEMOGRAPHIC_DATA]" at bounding box center [108, 383] width 121 height 15
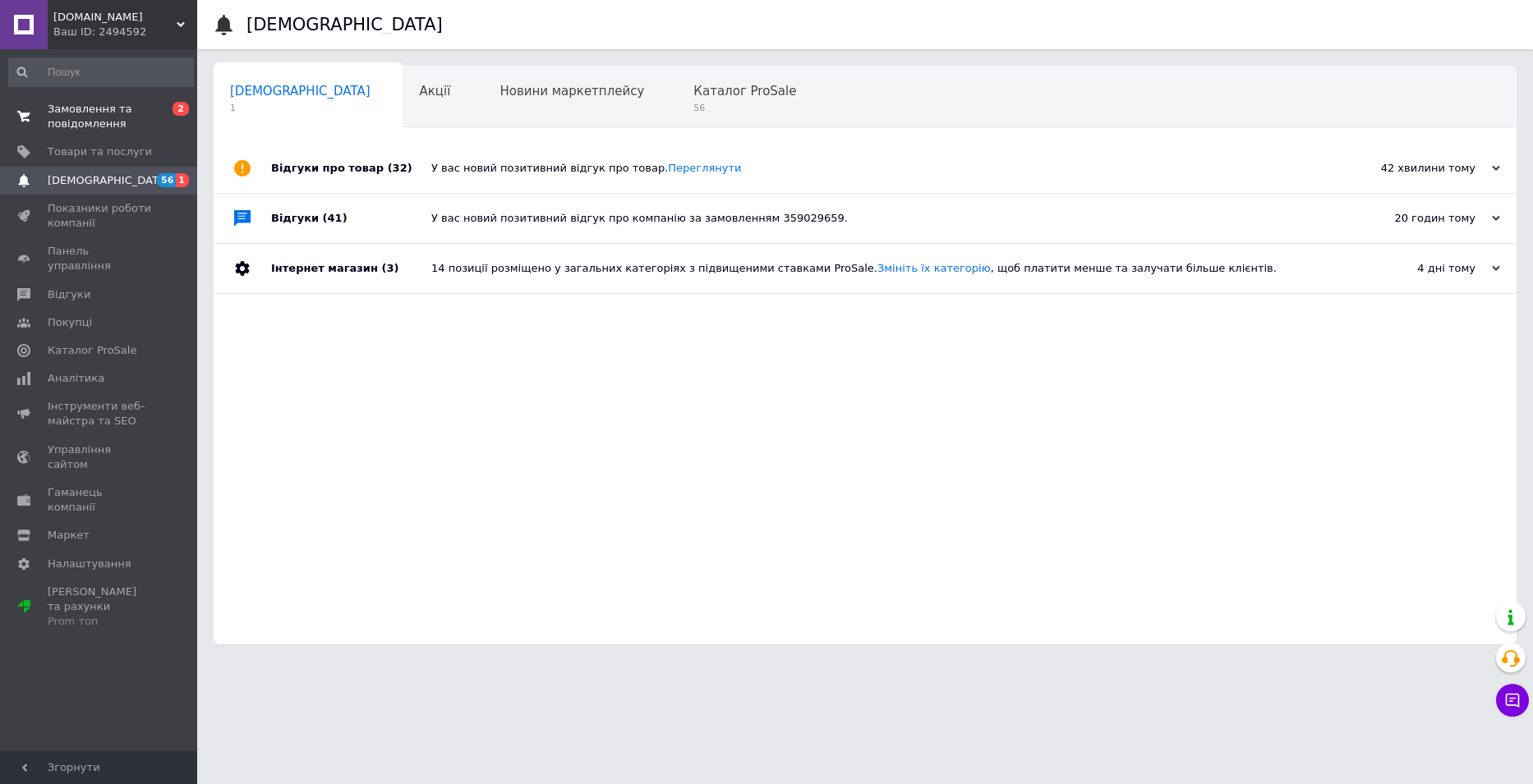
click at [64, 111] on span "Замовлення та повідомлення" at bounding box center [100, 116] width 104 height 29
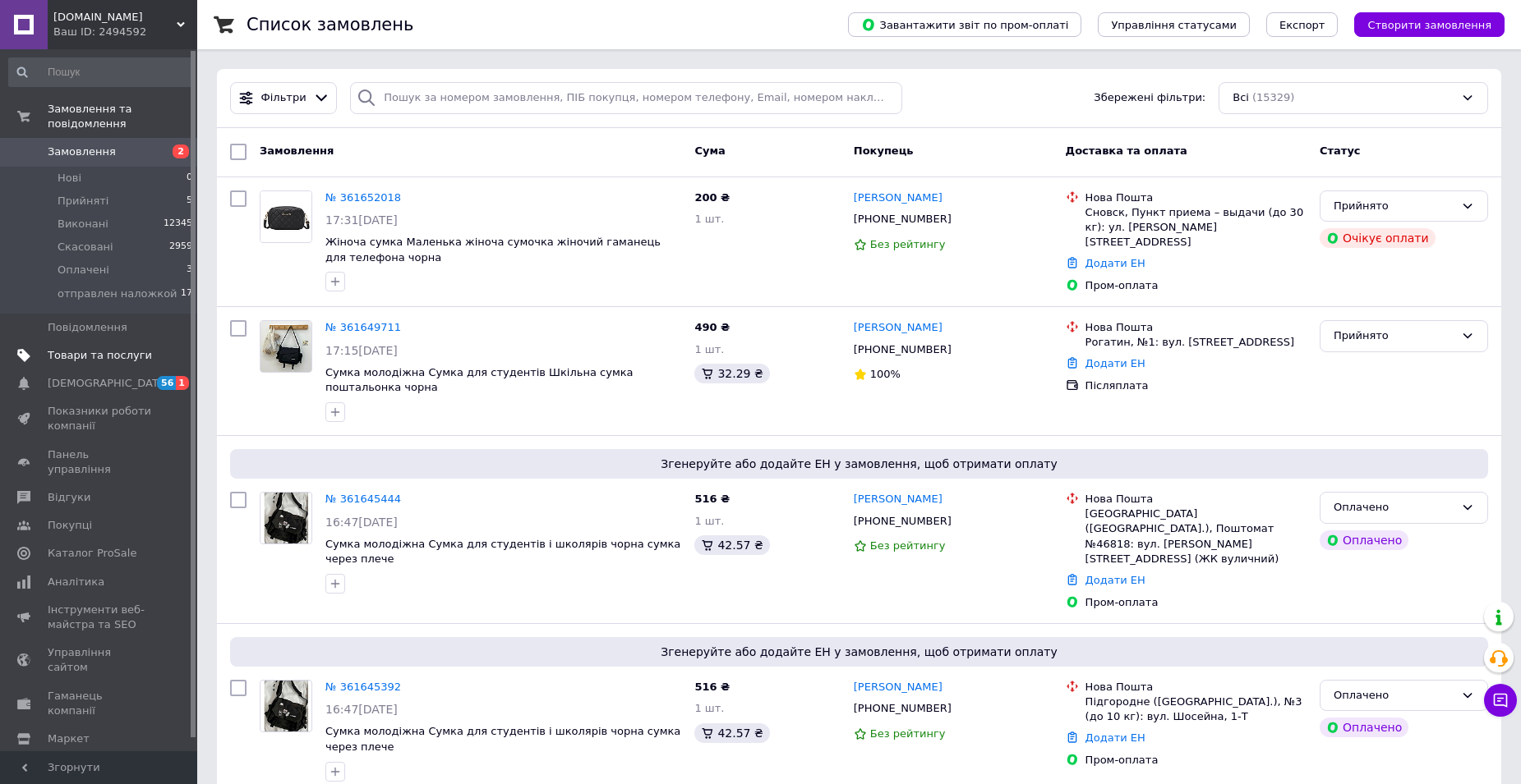
click at [73, 348] on span "Товари та послуги" at bounding box center [100, 355] width 104 height 15
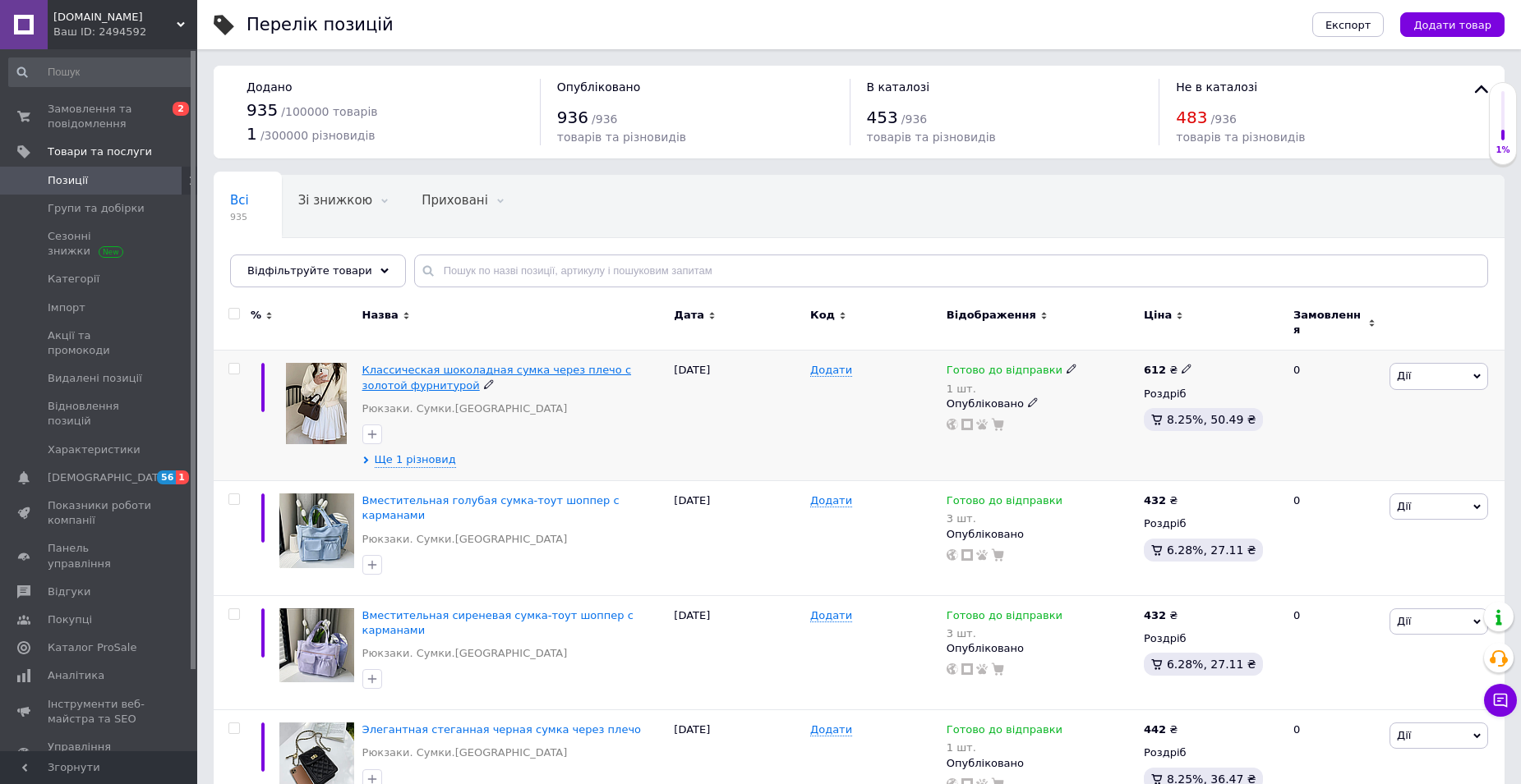
click at [510, 364] on span "Классическая шоколадная сумка через плечо с золотой фурнитурой" at bounding box center [496, 377] width 268 height 27
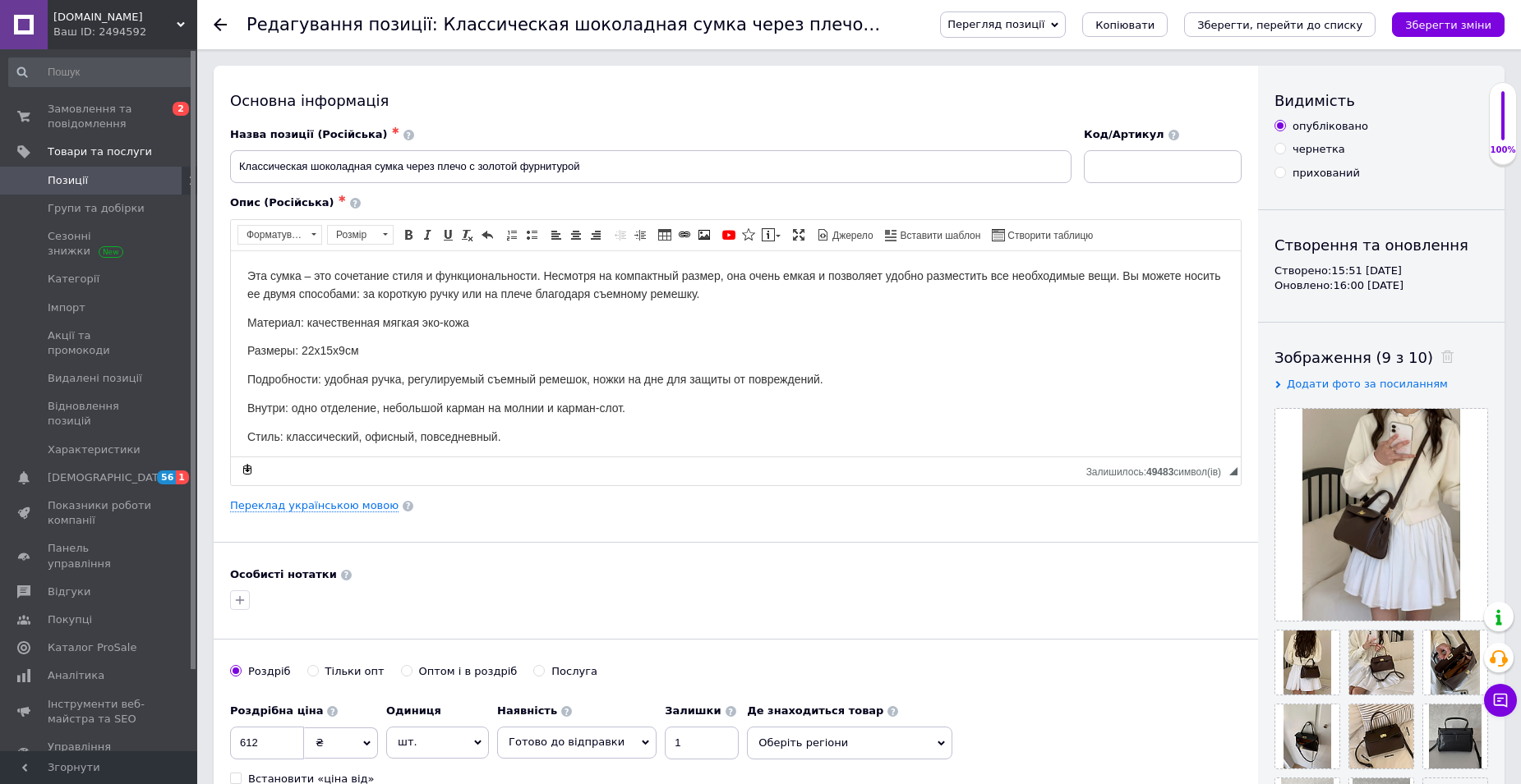
click at [1066, 26] on span "Перегляд позиції" at bounding box center [1003, 25] width 126 height 27
click at [1074, 54] on li "Зберегти та переглянути на сайті" at bounding box center [1069, 56] width 257 height 23
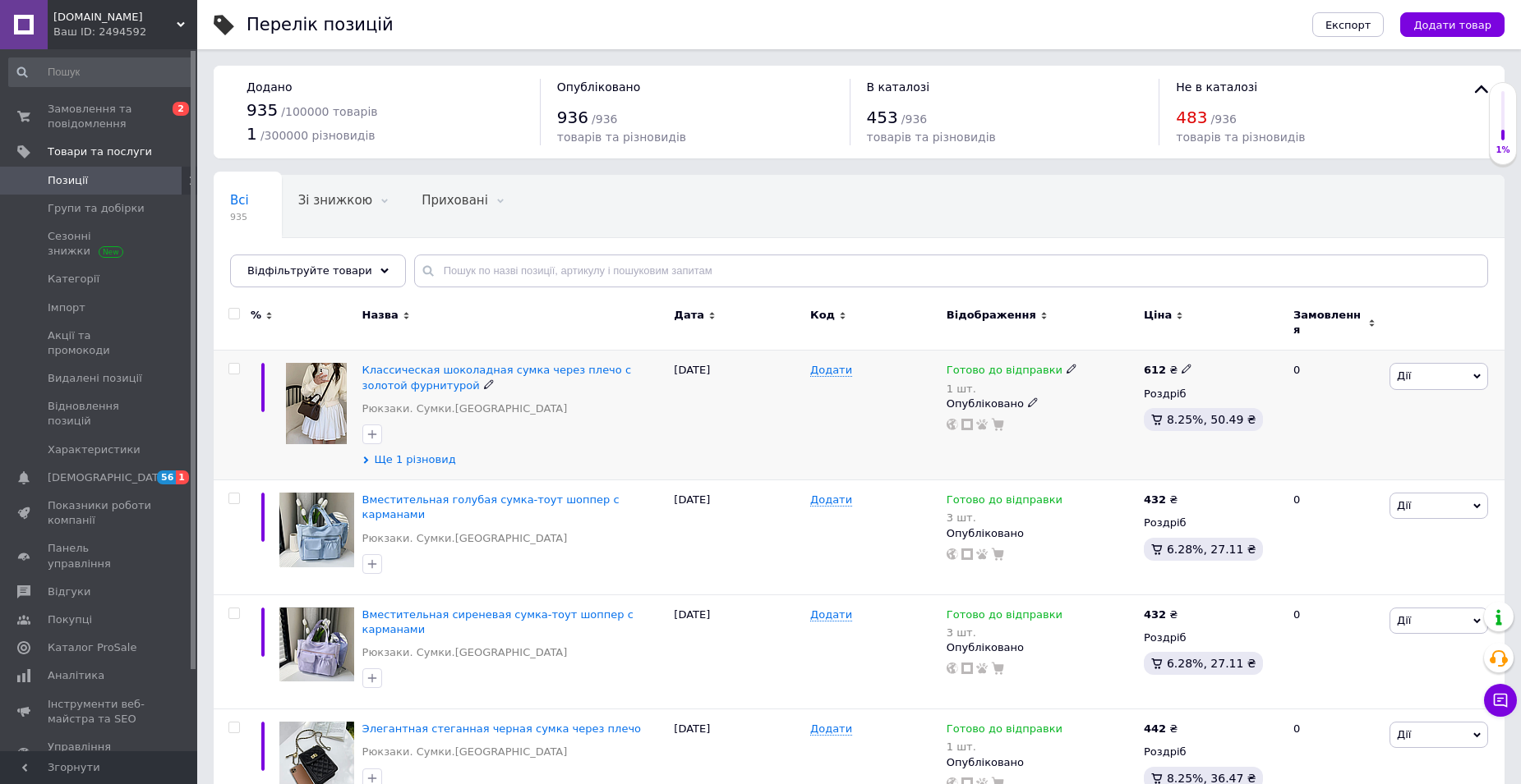
click at [415, 453] on span "Ще 1 різновид" at bounding box center [415, 459] width 81 height 15
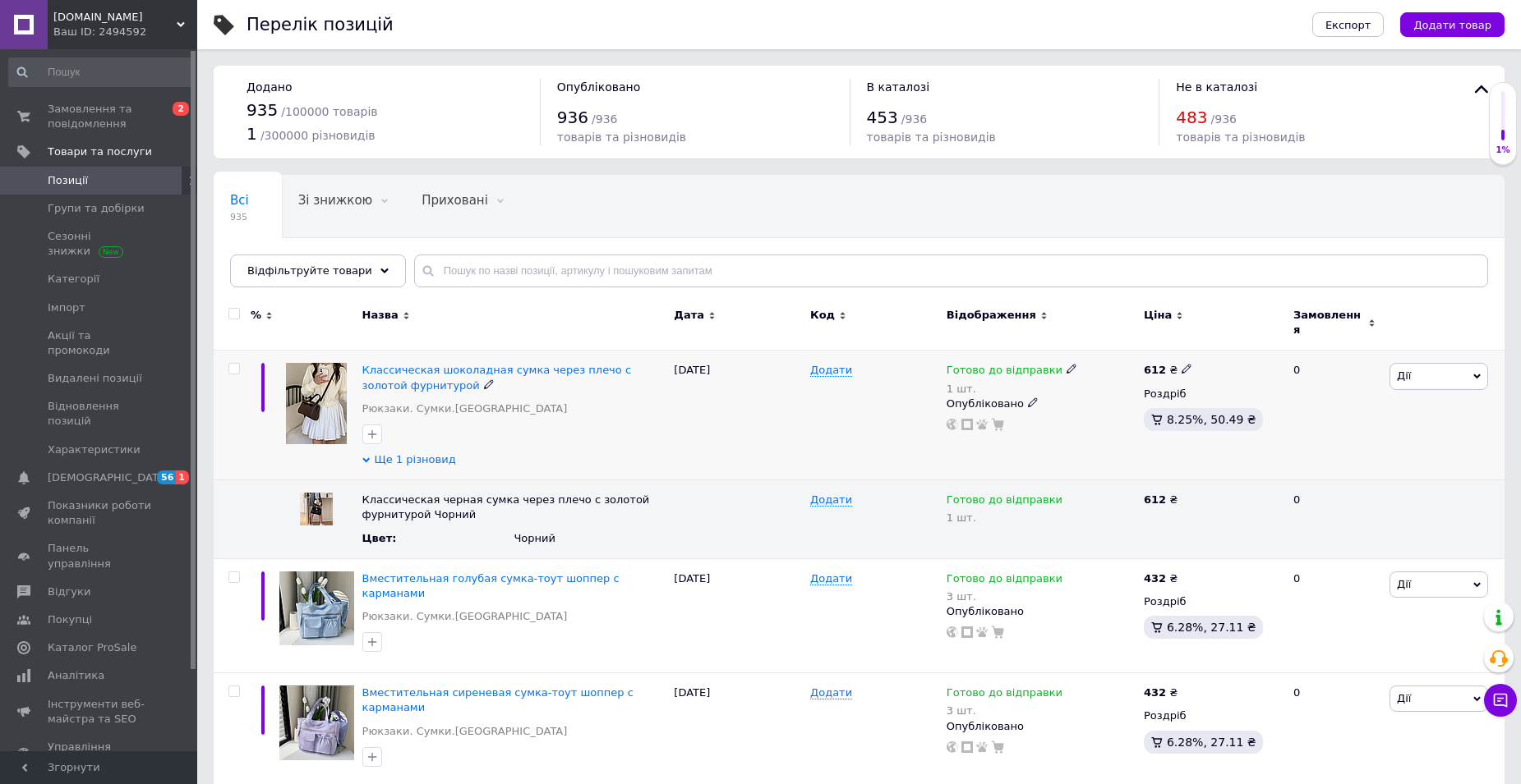
click at [421, 452] on span "Ще 1 різновид" at bounding box center [415, 459] width 81 height 15
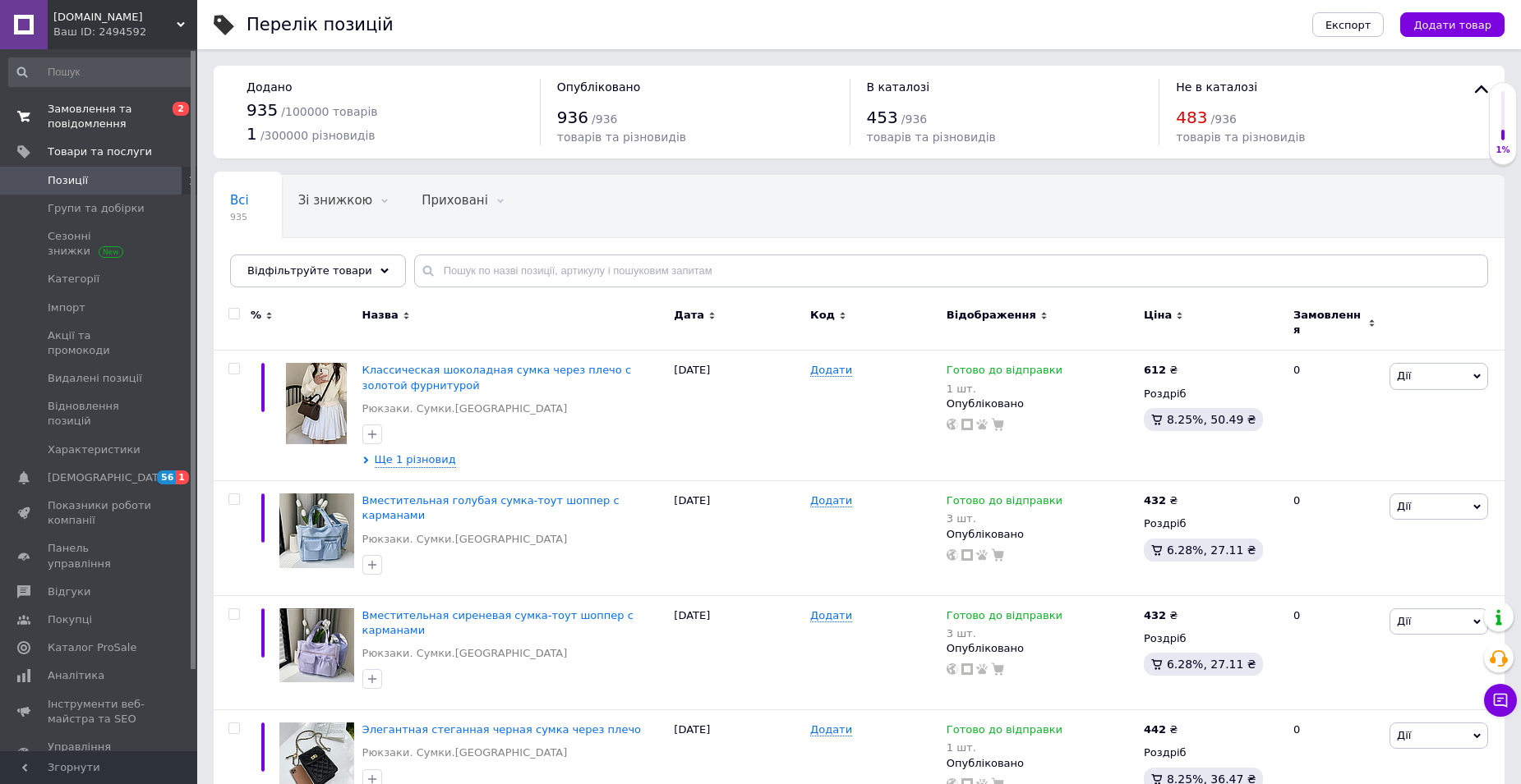
click at [75, 119] on span "Замовлення та повідомлення" at bounding box center [100, 116] width 104 height 29
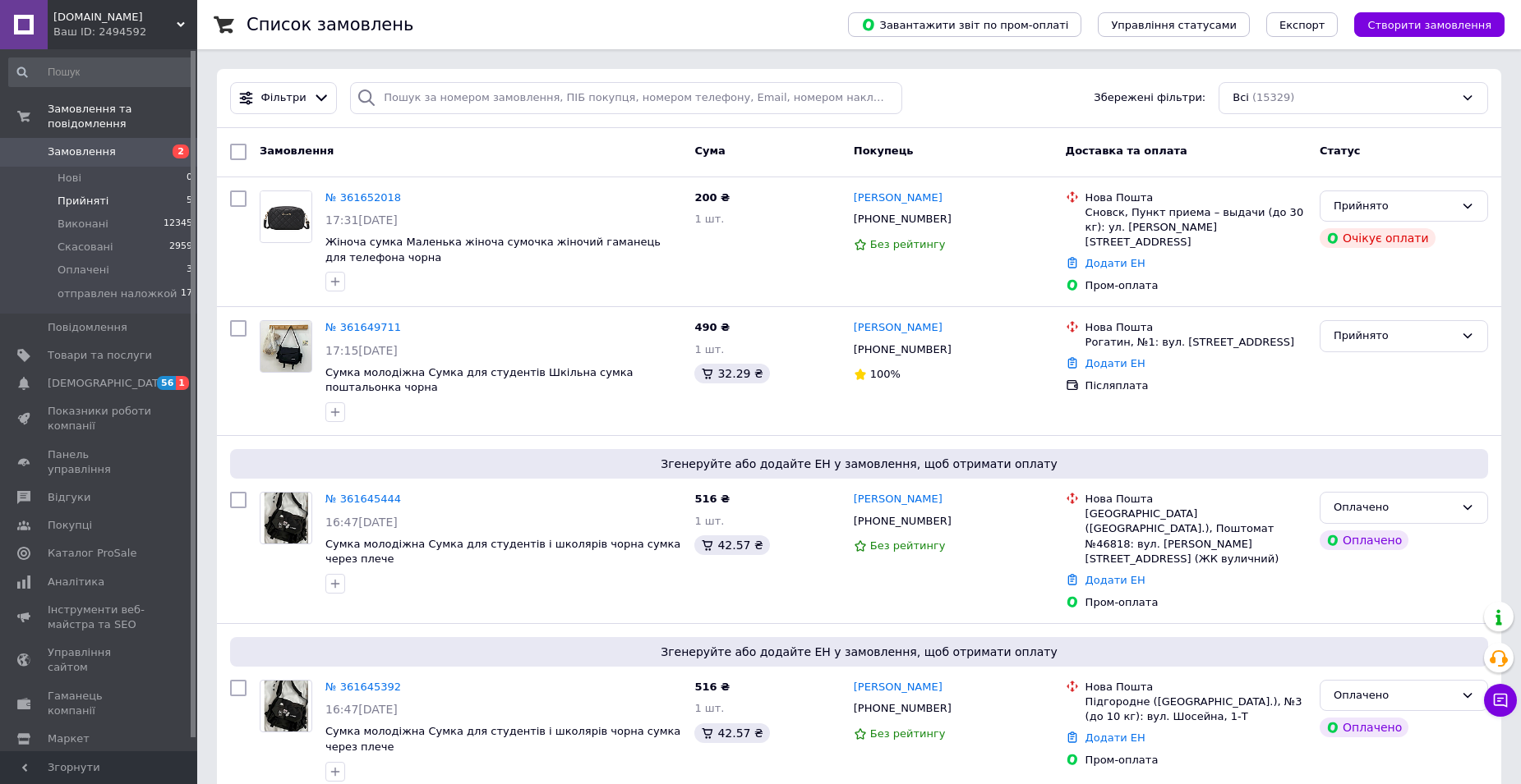
click at [79, 194] on span "Прийняті" at bounding box center [83, 201] width 51 height 15
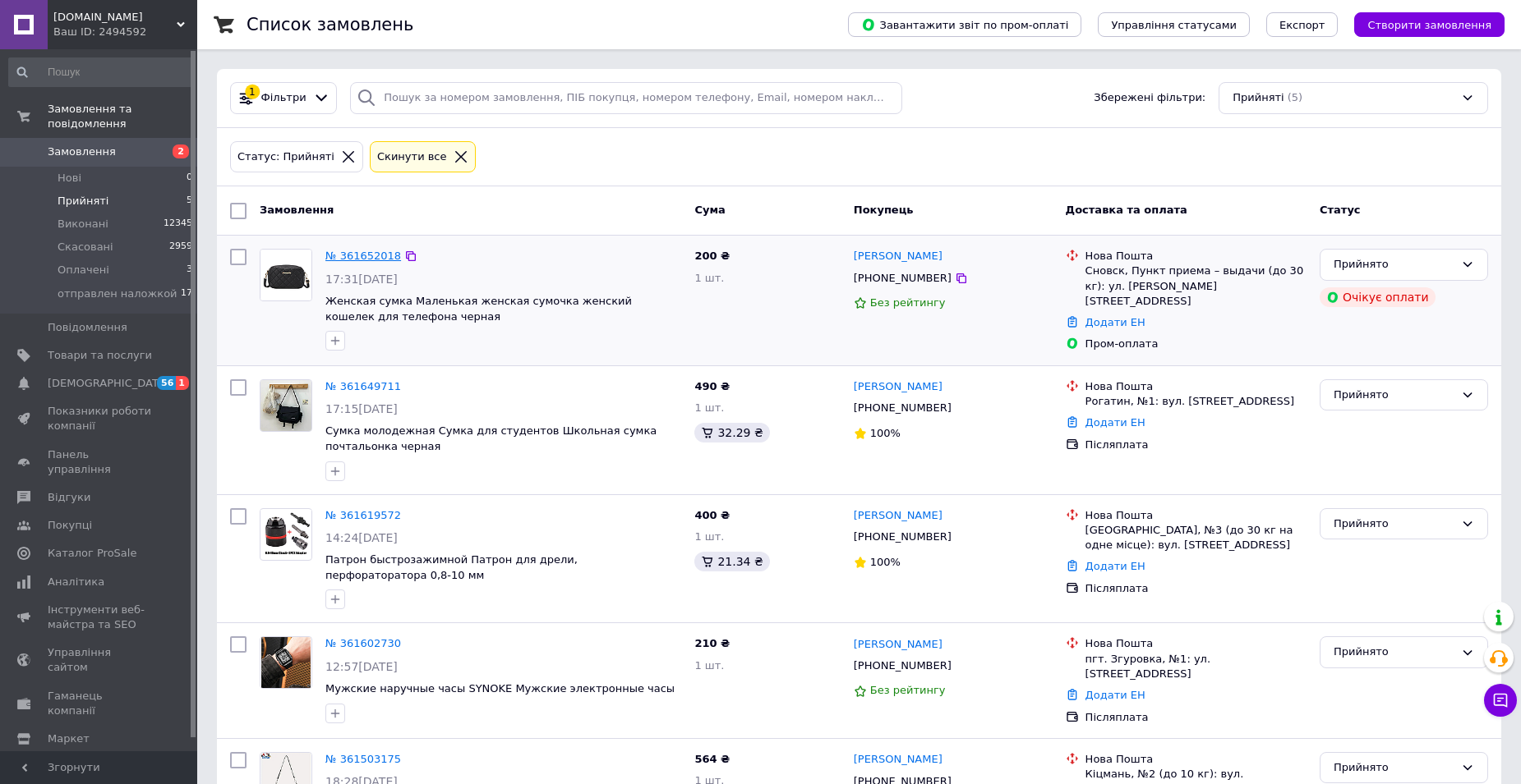
click at [365, 255] on link "№ 361652018" at bounding box center [362, 256] width 75 height 12
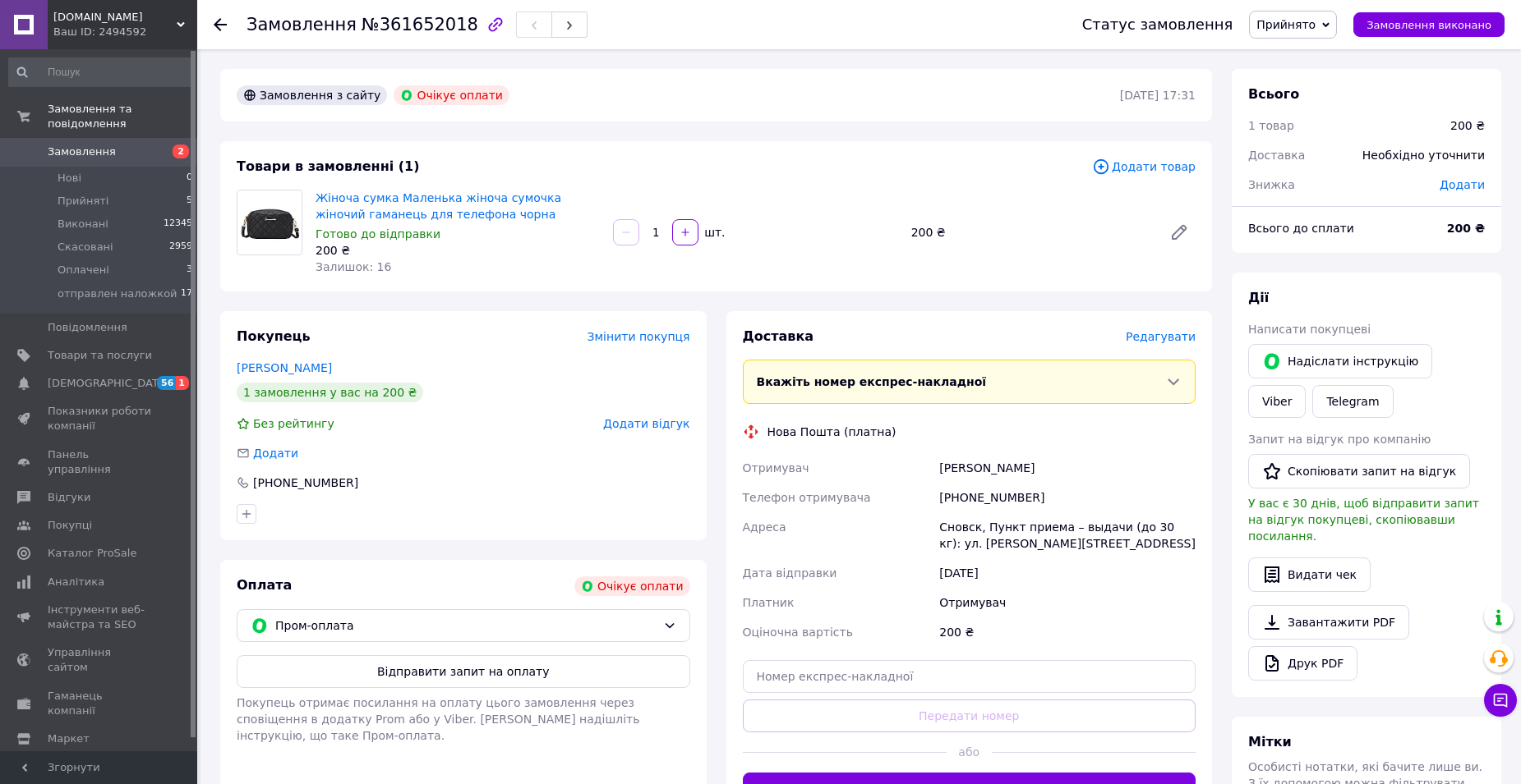
click at [1337, 19] on div "Прийнято Виконано Скасовано Оплачено отправлен наложкой" at bounding box center [1293, 25] width 88 height 28
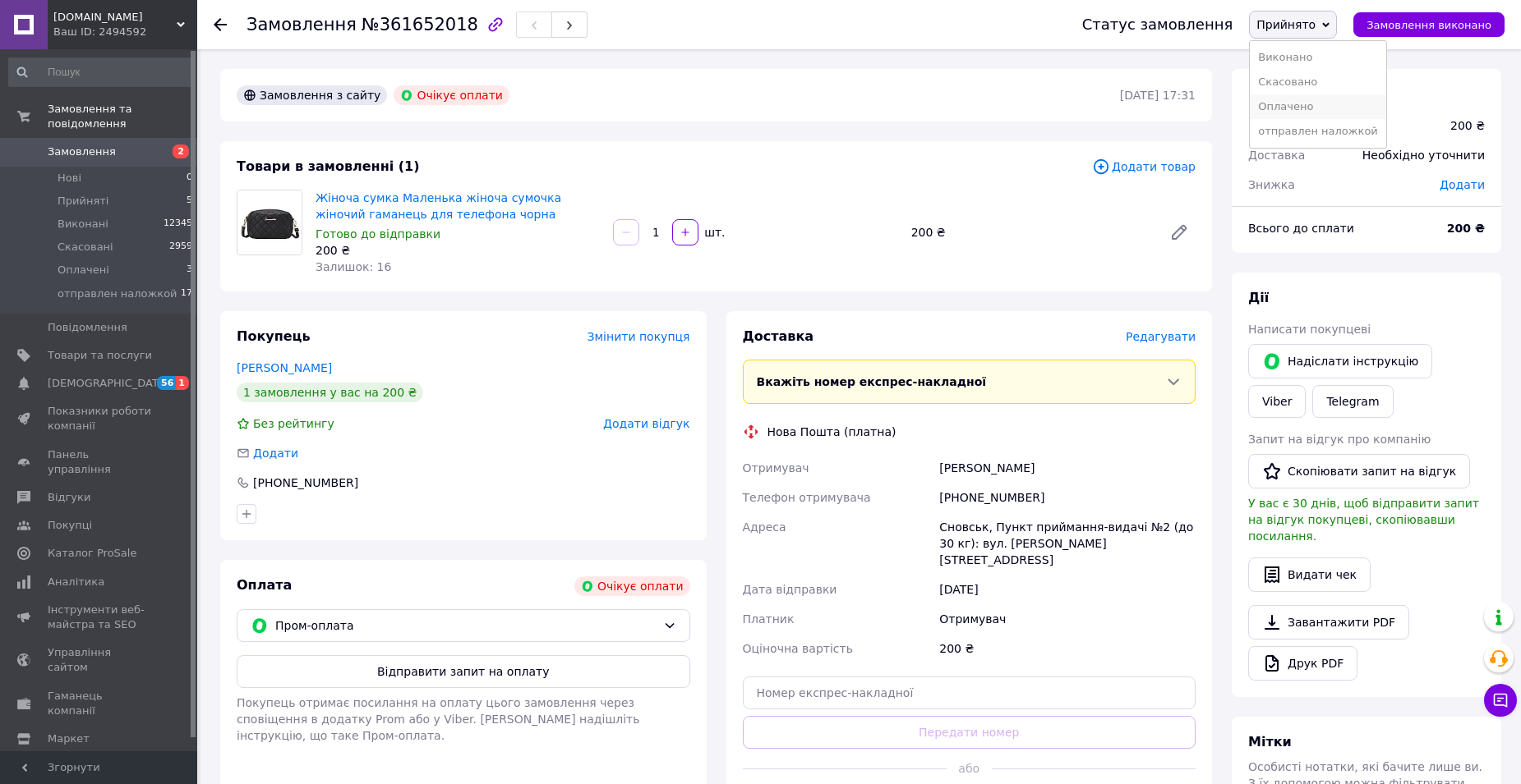
click at [1320, 108] on li "Оплачено" at bounding box center [1317, 107] width 136 height 25
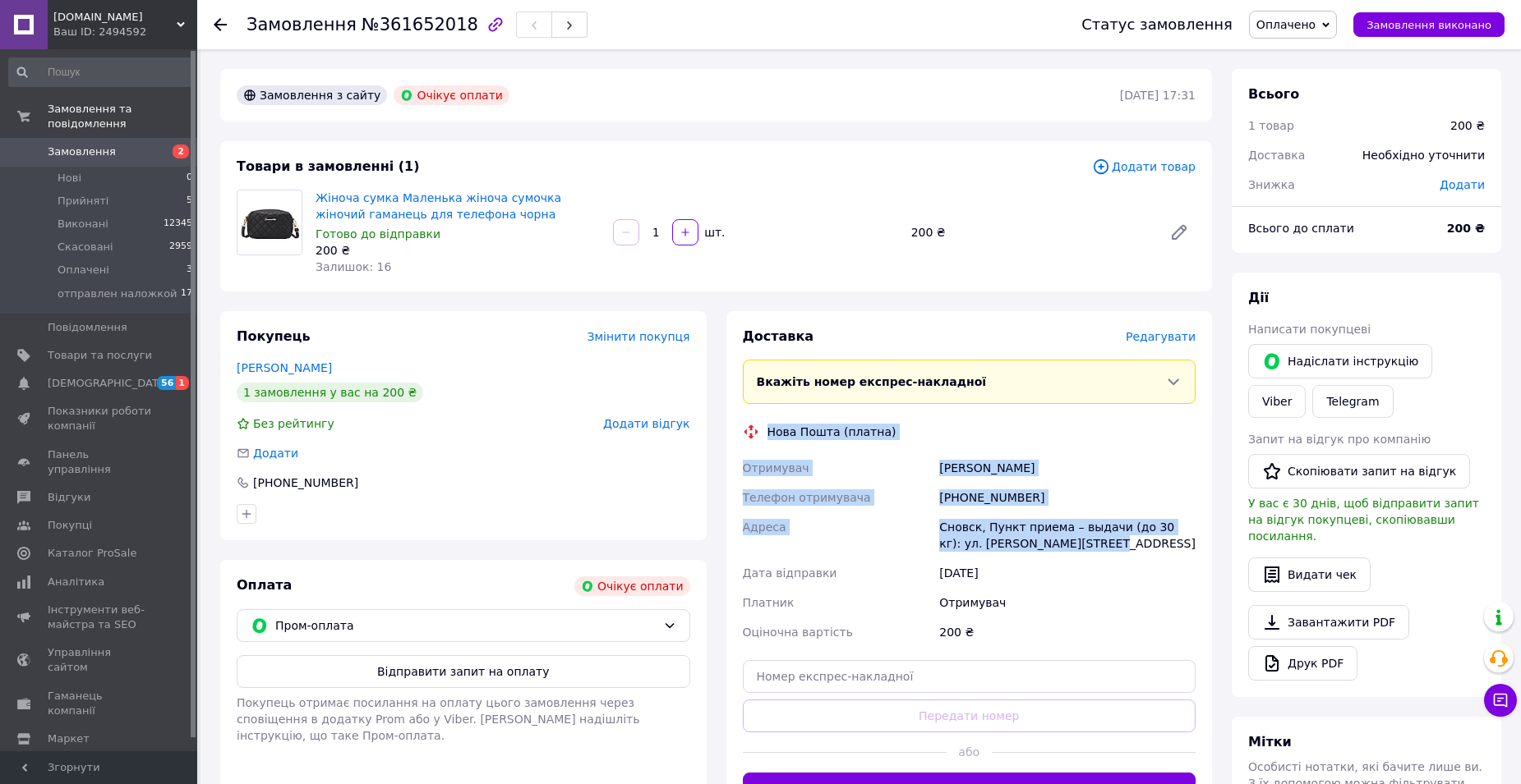
drag, startPoint x: 767, startPoint y: 431, endPoint x: 1098, endPoint y: 542, distance: 349.1
click at [1098, 542] on div "Доставка [PERSON_NAME] Вкажіть номер експрес-накладної Обов'язково введіть номе…" at bounding box center [969, 566] width 453 height 478
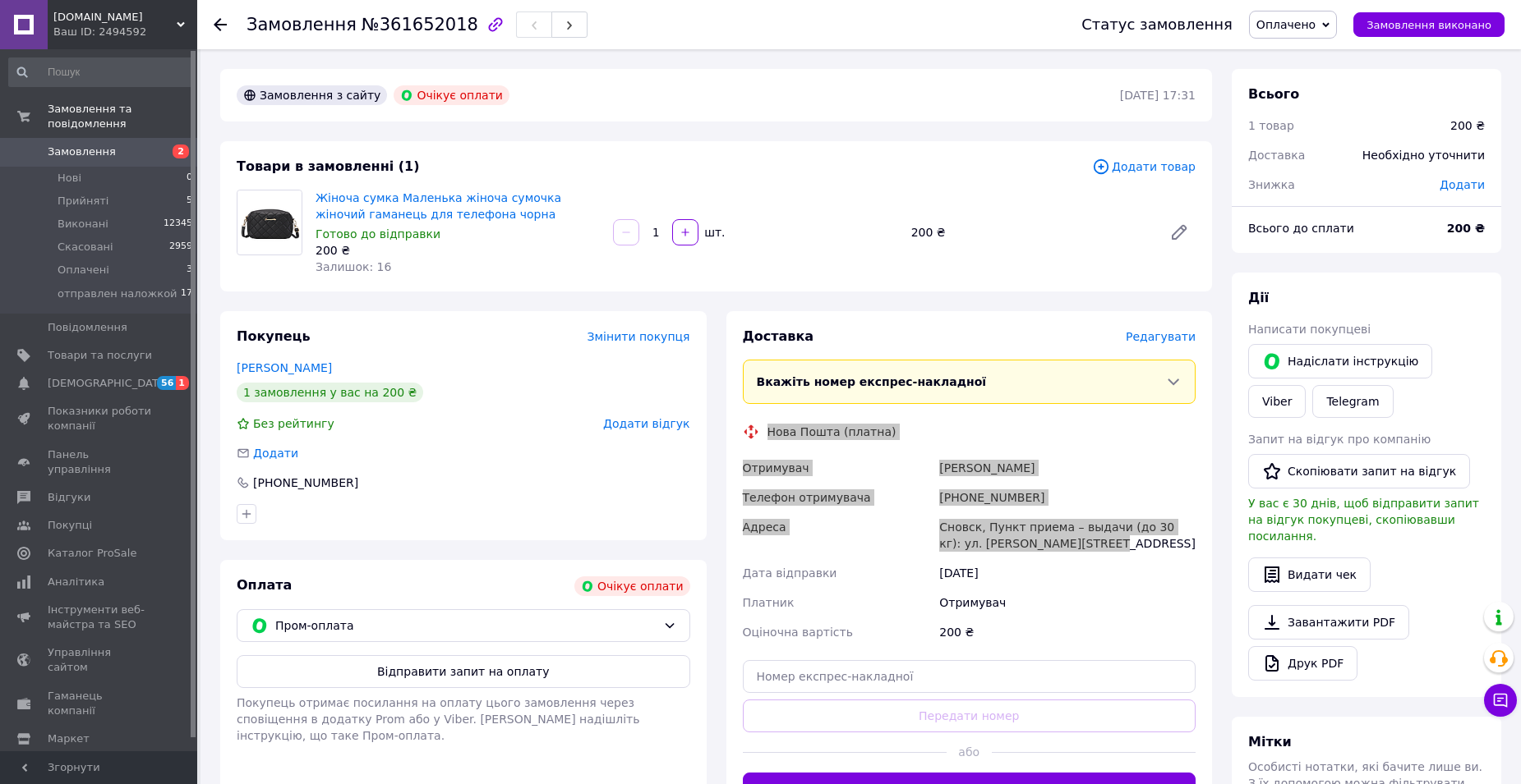
copy div "Нова Пошта (платна) Отримувач [PERSON_NAME] Телефон отримувача [PHONE_NUMBER] А…"
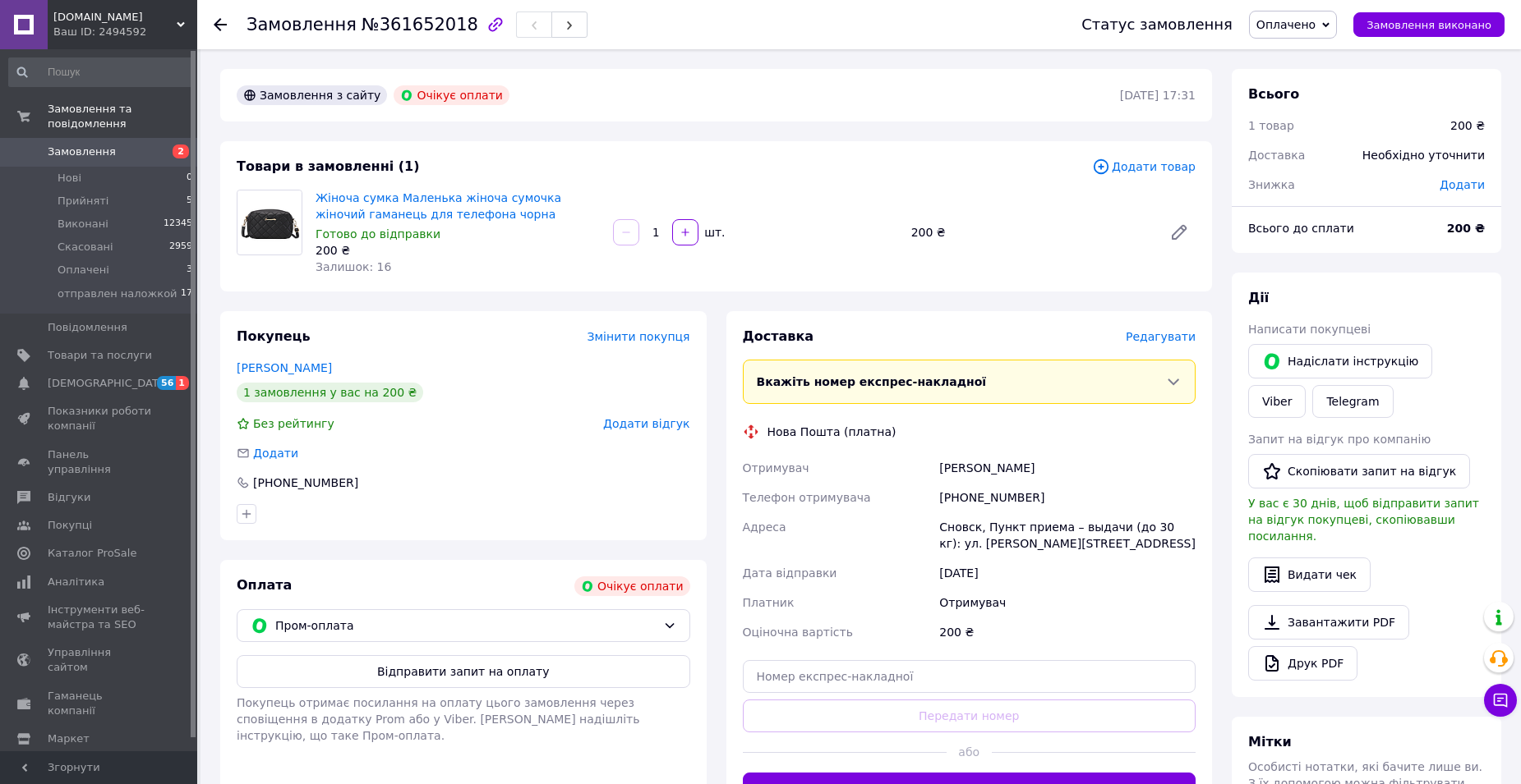
click at [1161, 611] on div "Отримувач" at bounding box center [1067, 602] width 263 height 29
click at [95, 144] on span "Замовлення" at bounding box center [81, 151] width 68 height 15
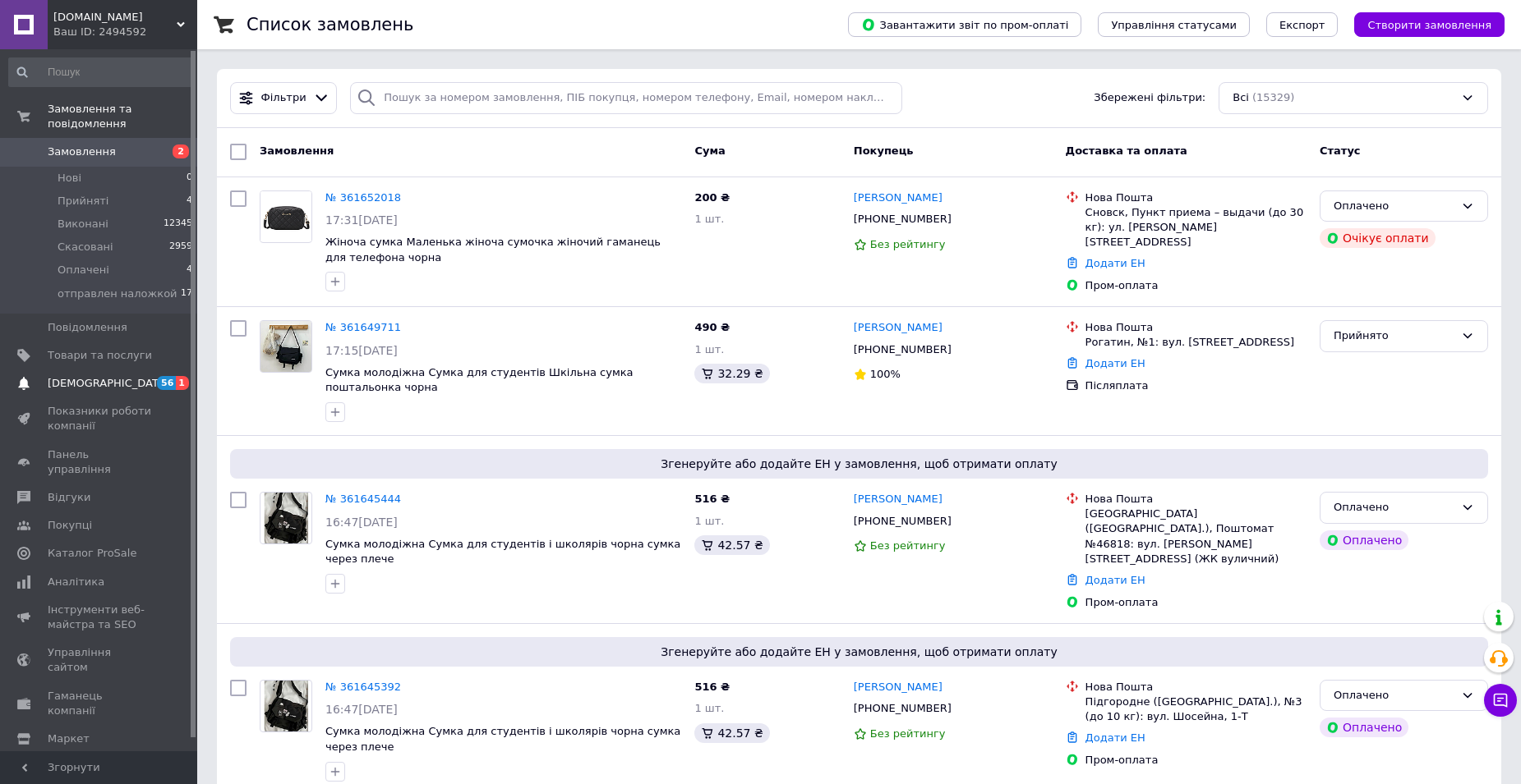
click at [80, 376] on span "[DEMOGRAPHIC_DATA]" at bounding box center [108, 383] width 121 height 15
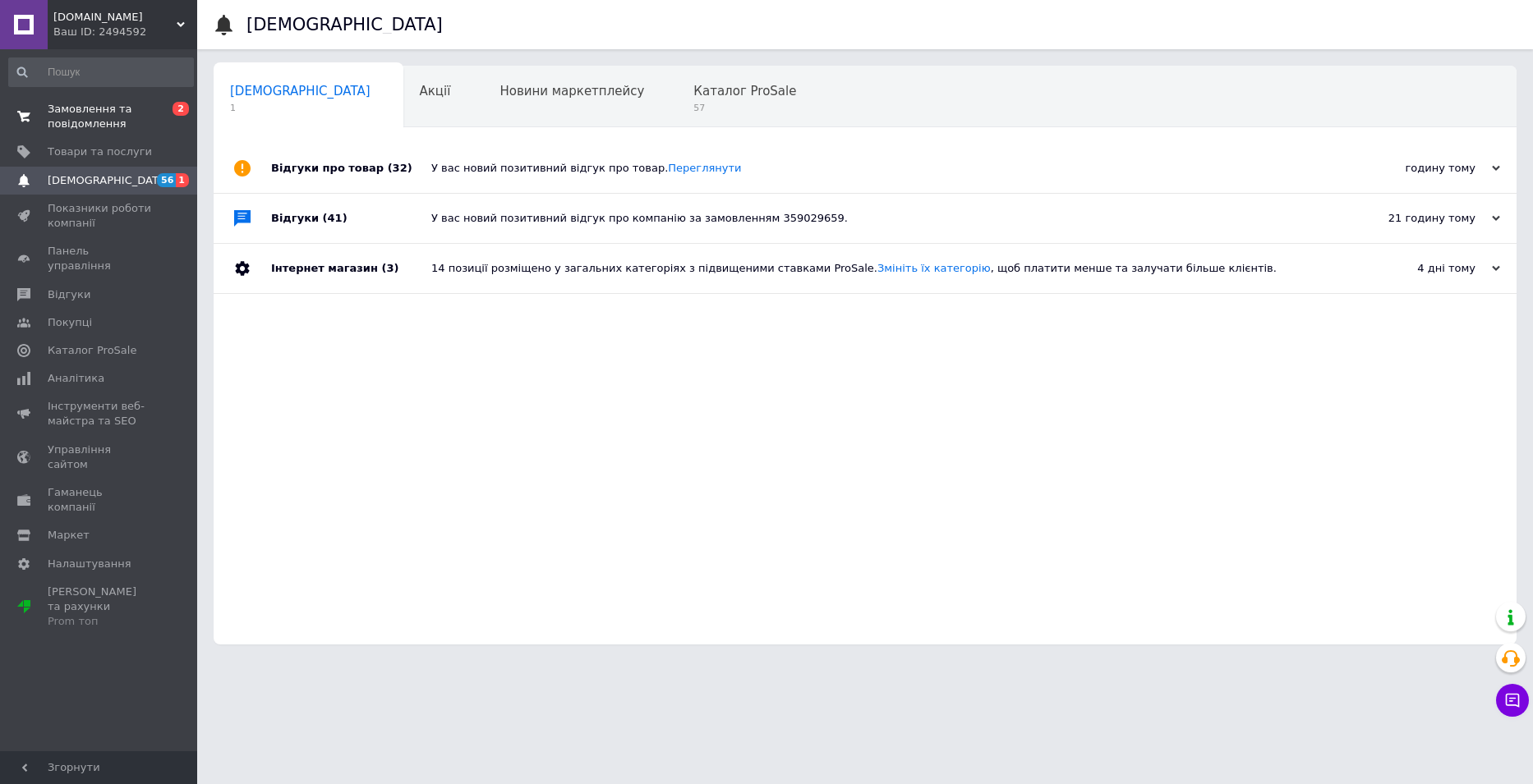
click at [92, 119] on span "Замовлення та повідомлення" at bounding box center [100, 116] width 104 height 29
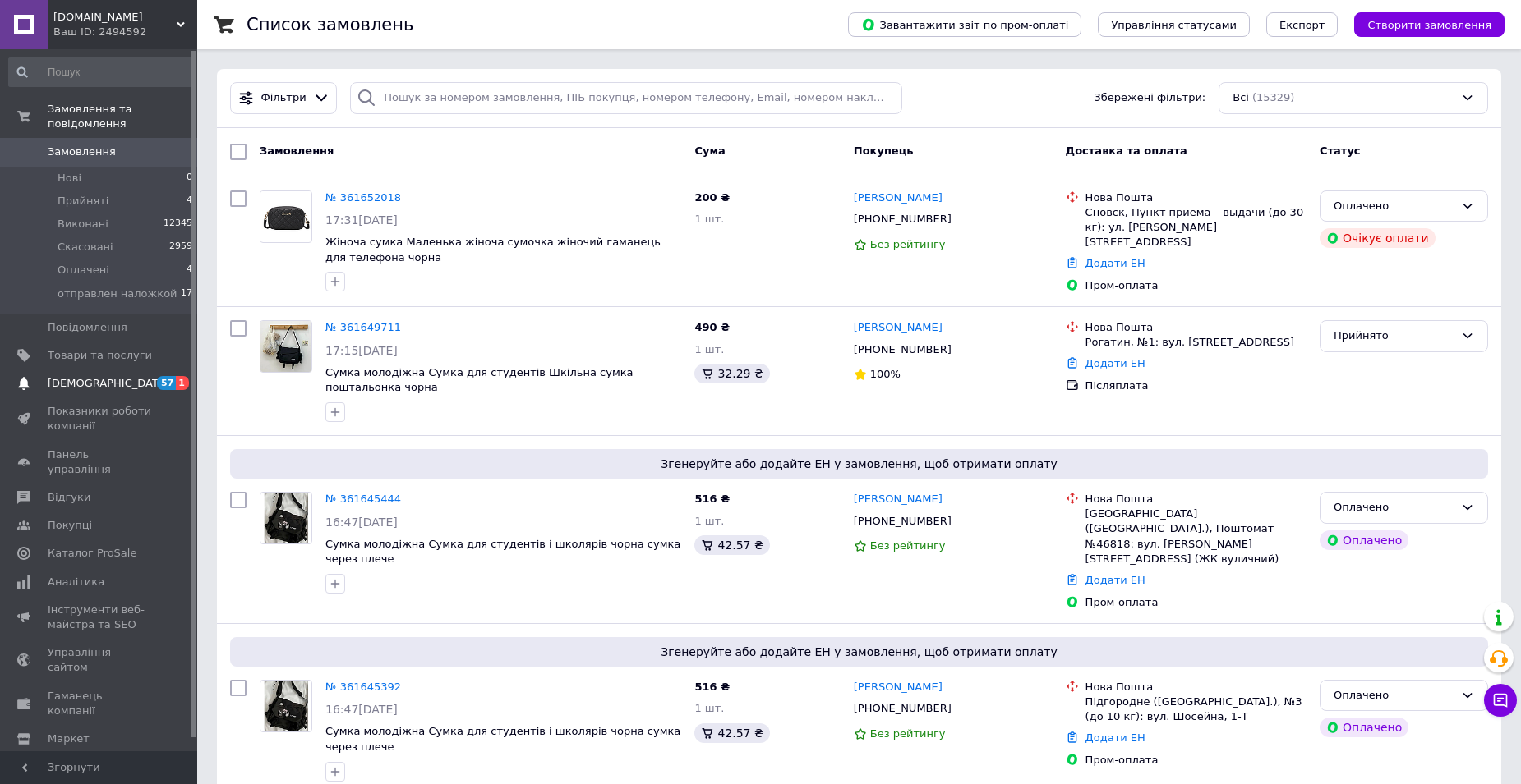
click at [60, 376] on span "[DEMOGRAPHIC_DATA]" at bounding box center [108, 383] width 121 height 15
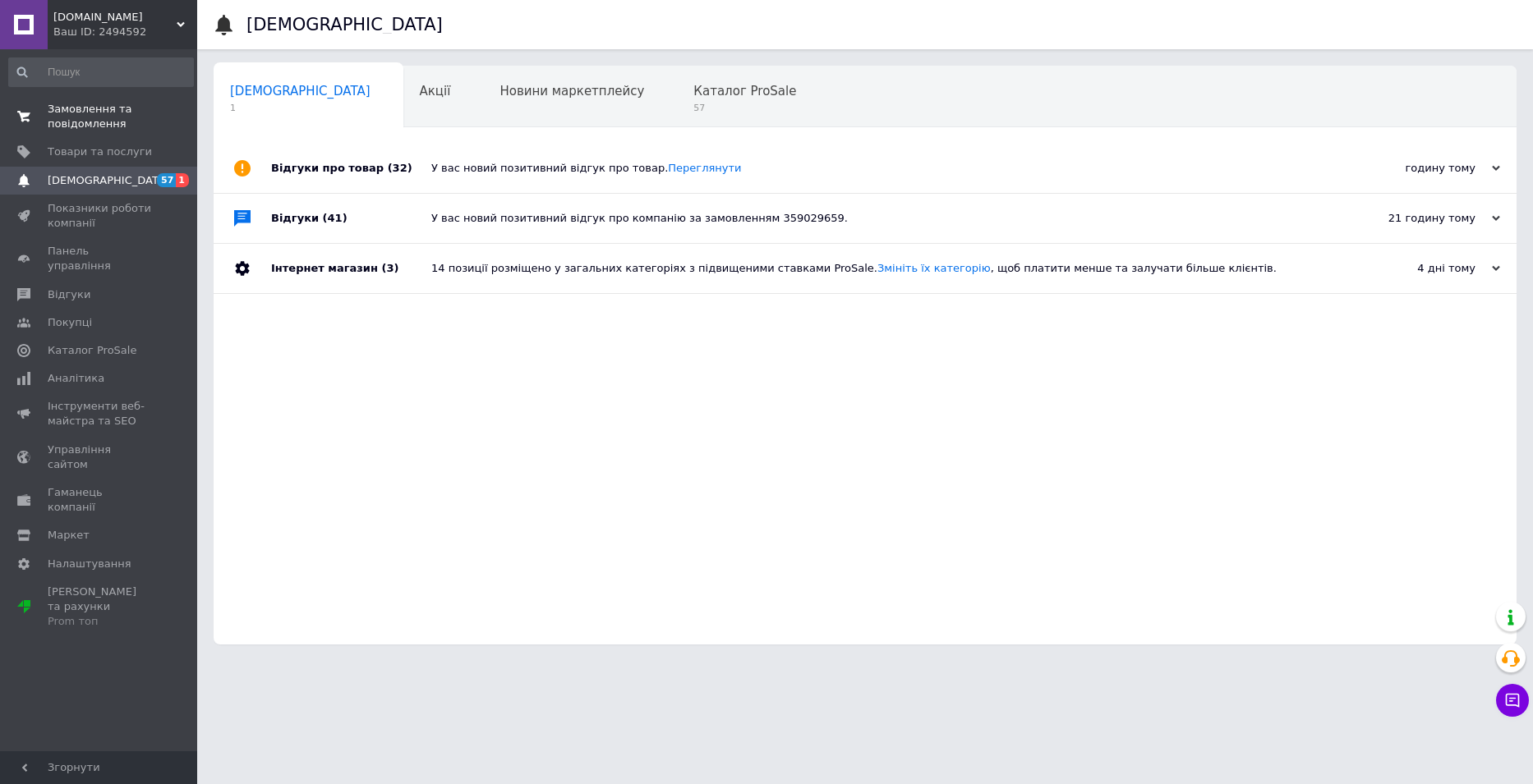
click at [82, 111] on span "Замовлення та повідомлення" at bounding box center [100, 116] width 104 height 29
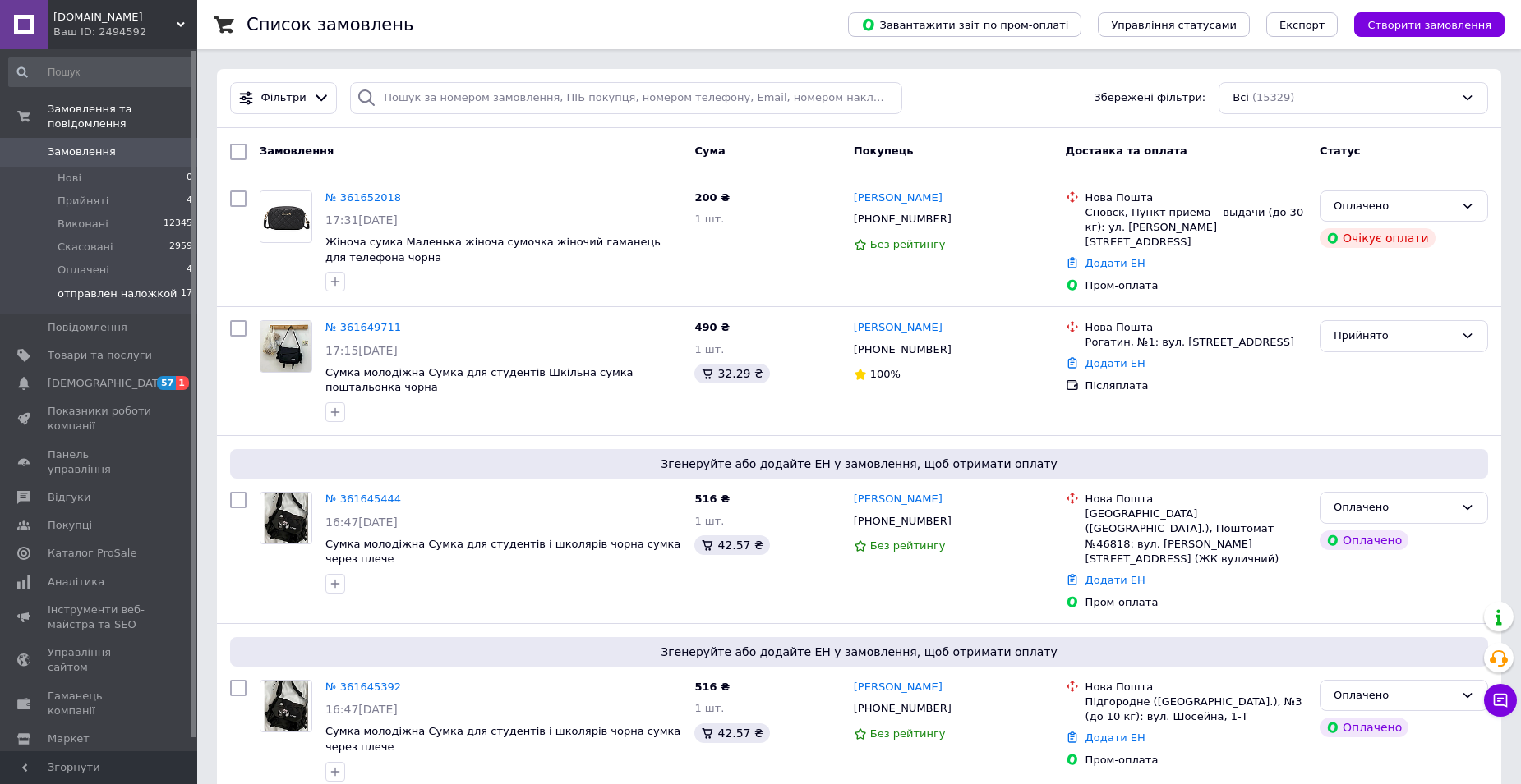
click at [134, 287] on span "отправлен наложкой" at bounding box center [117, 294] width 120 height 15
click at [348, 199] on link "№ 361652018" at bounding box center [362, 197] width 75 height 12
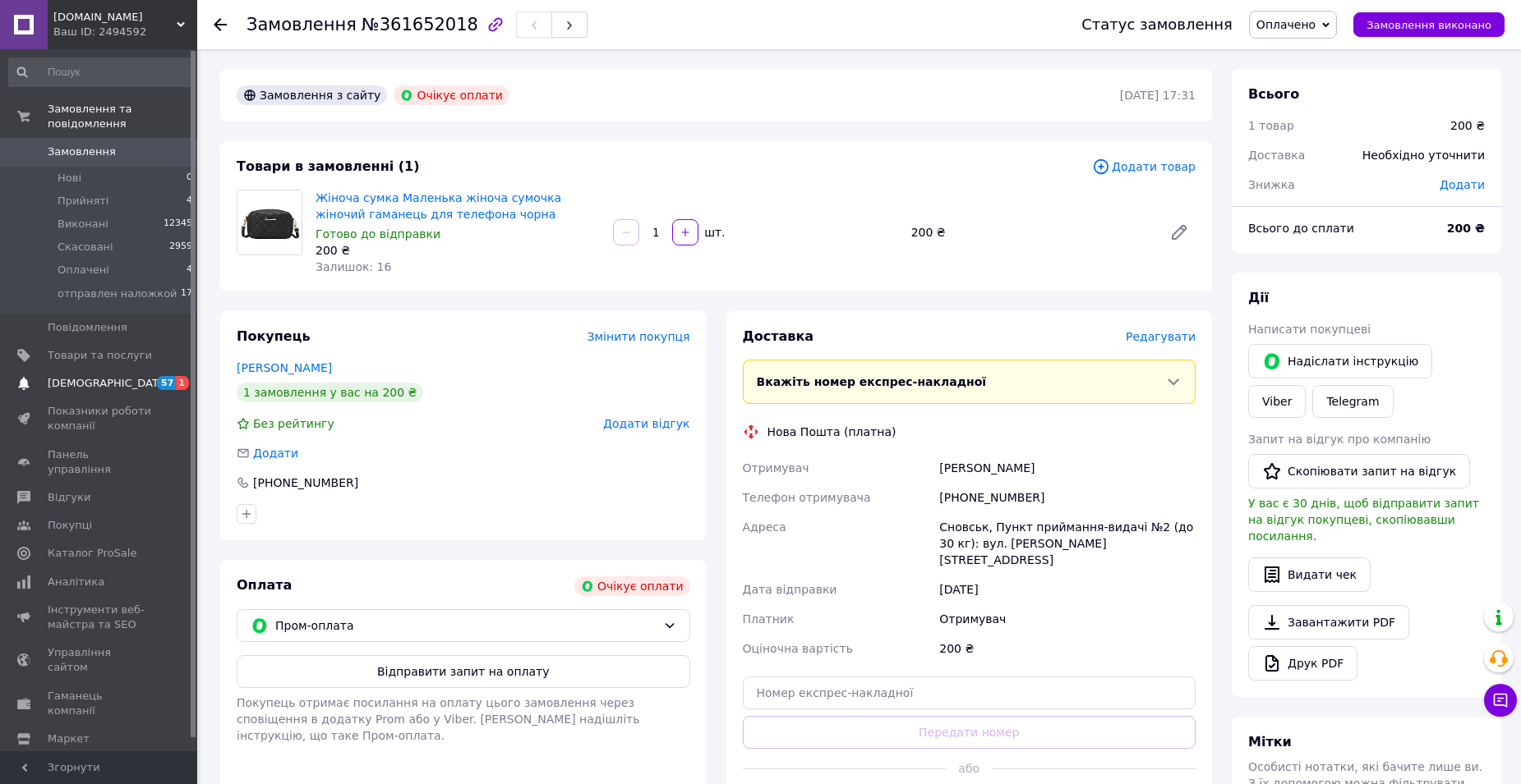
click at [80, 376] on span "[DEMOGRAPHIC_DATA]" at bounding box center [108, 383] width 121 height 15
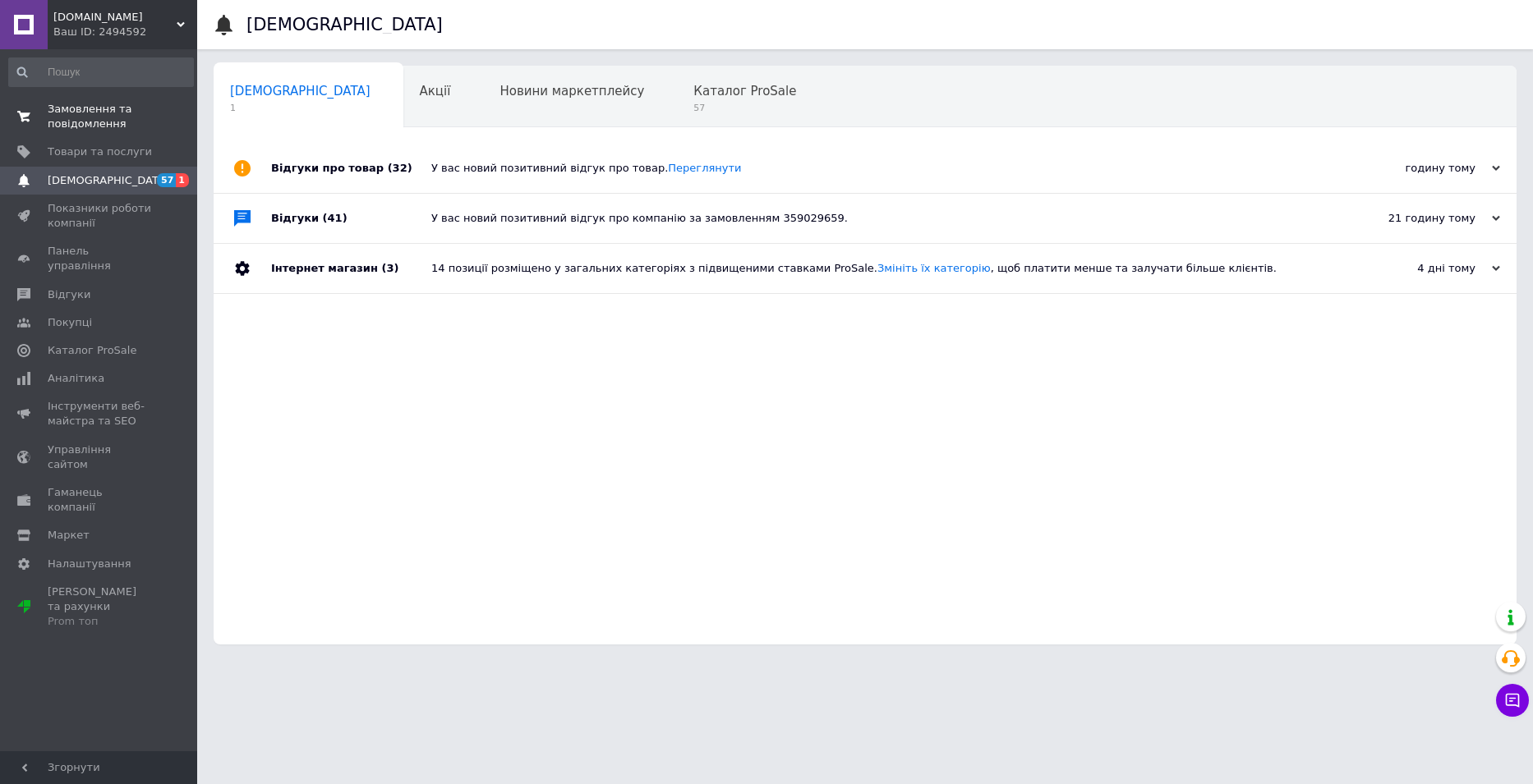
click at [96, 111] on span "Замовлення та повідомлення" at bounding box center [100, 116] width 104 height 29
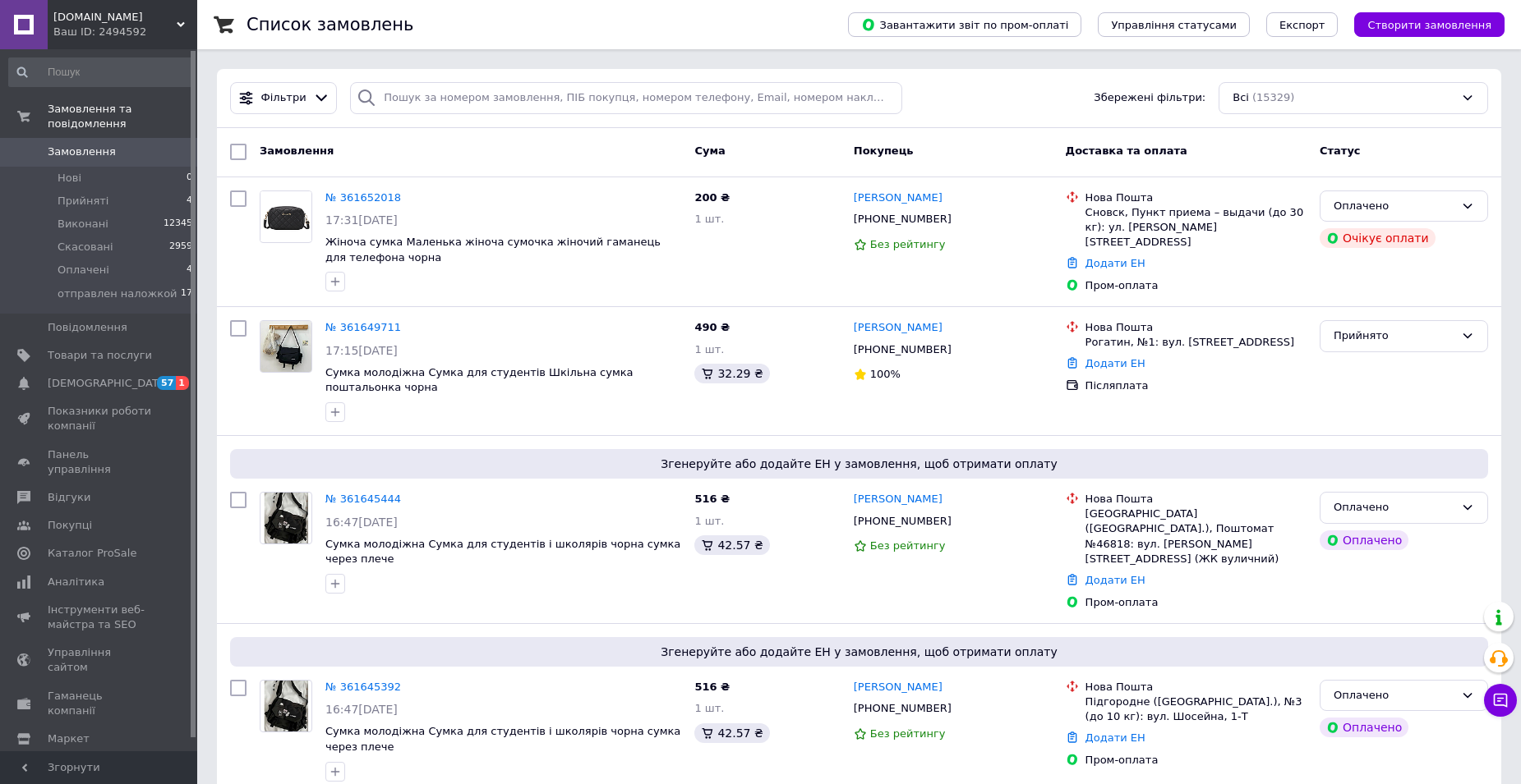
click at [116, 138] on link "Замовлення 0" at bounding box center [101, 152] width 202 height 28
click at [85, 376] on span "[DEMOGRAPHIC_DATA]" at bounding box center [108, 383] width 121 height 15
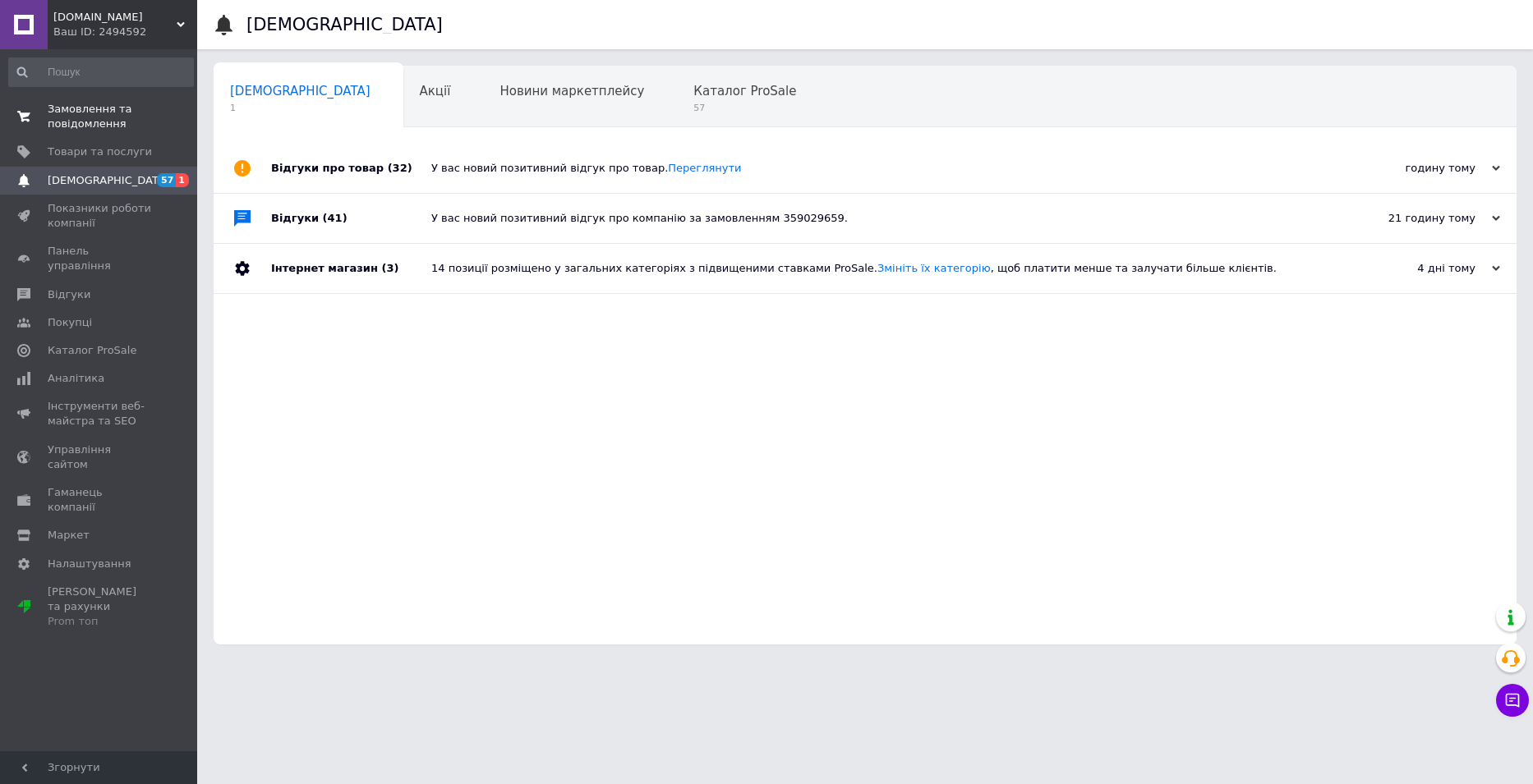
click at [90, 124] on span "Замовлення та повідомлення" at bounding box center [100, 116] width 104 height 29
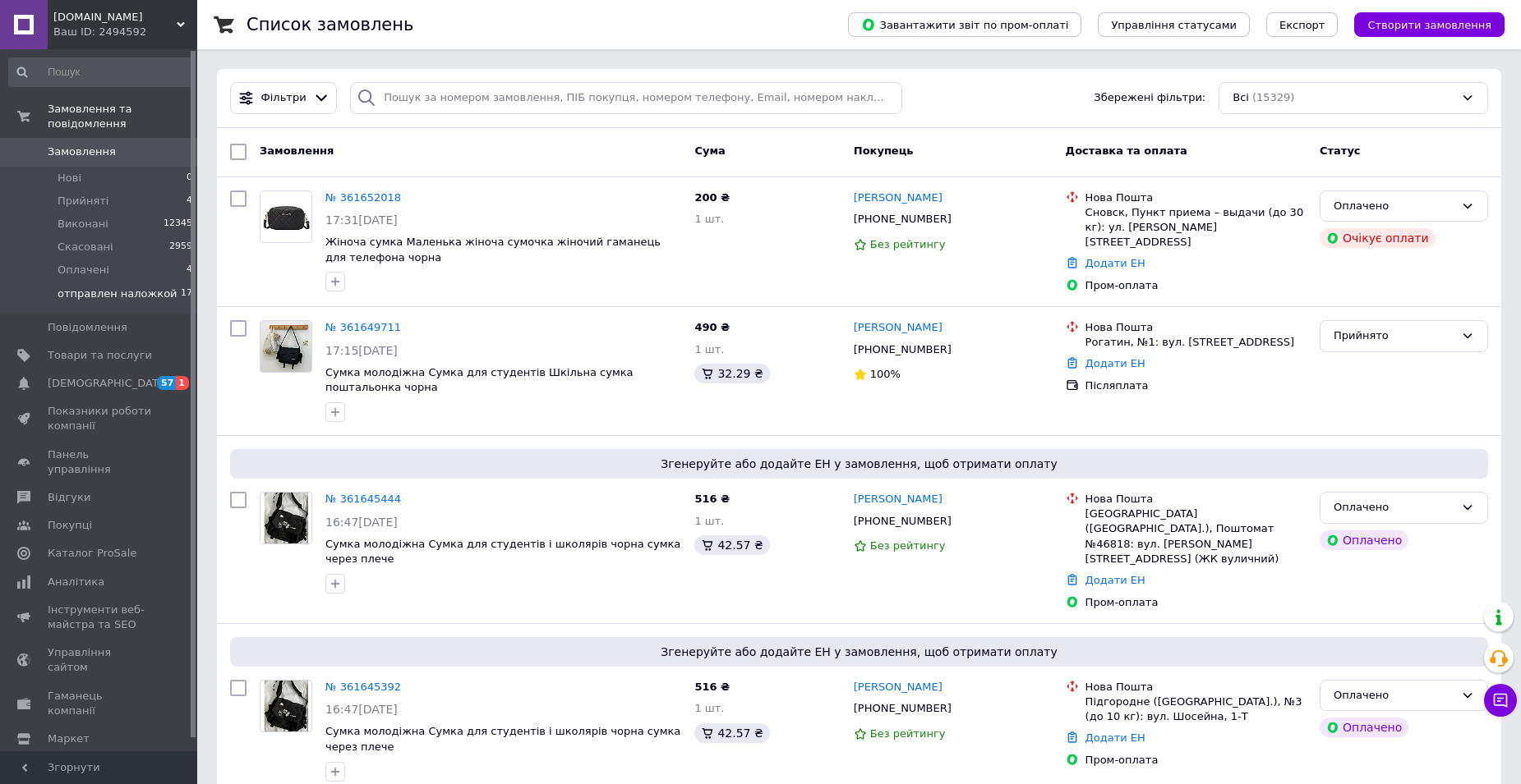
click at [120, 287] on span "отправлен наложкой" at bounding box center [117, 294] width 120 height 15
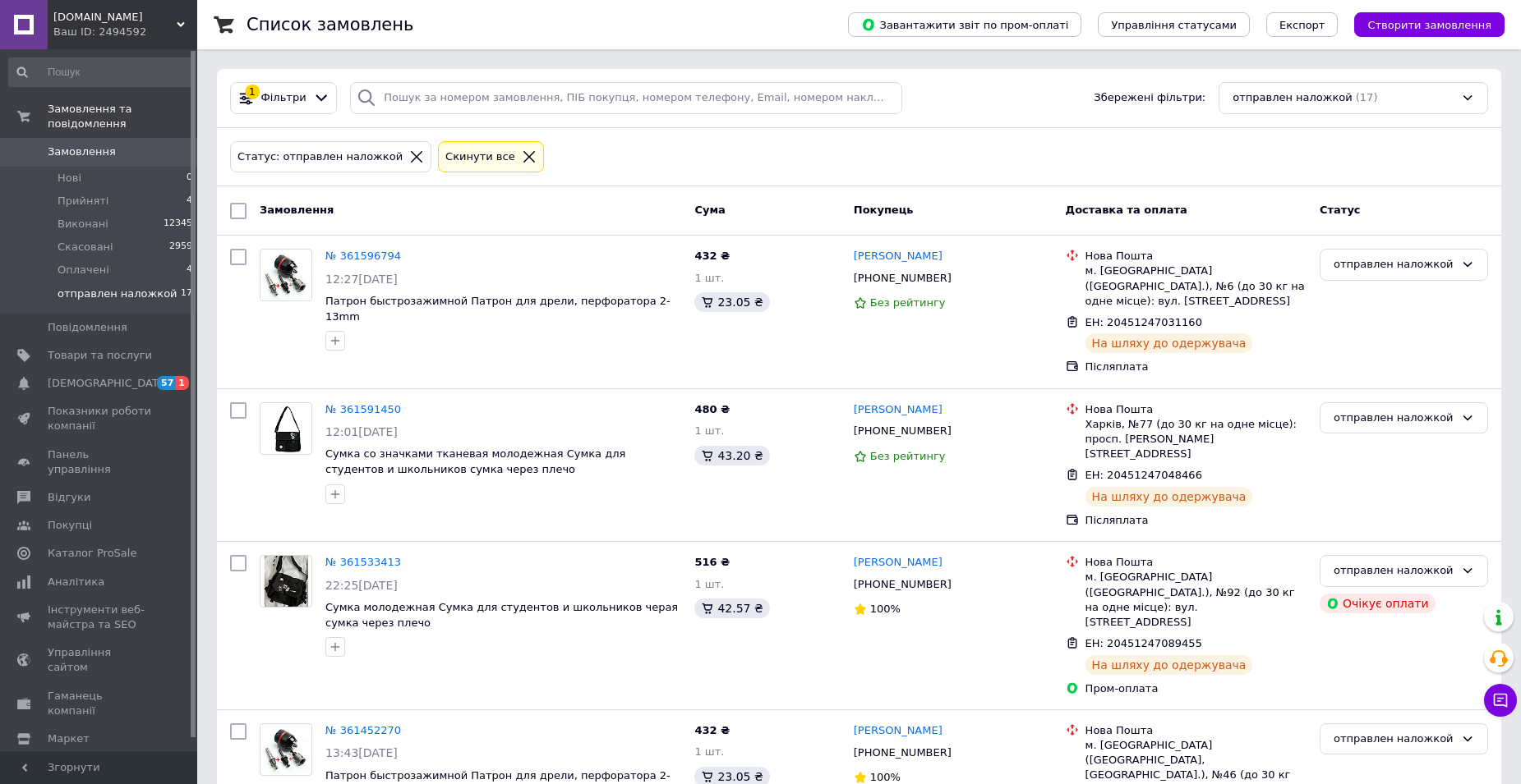
click at [114, 144] on span "Замовлення" at bounding box center [100, 151] width 104 height 15
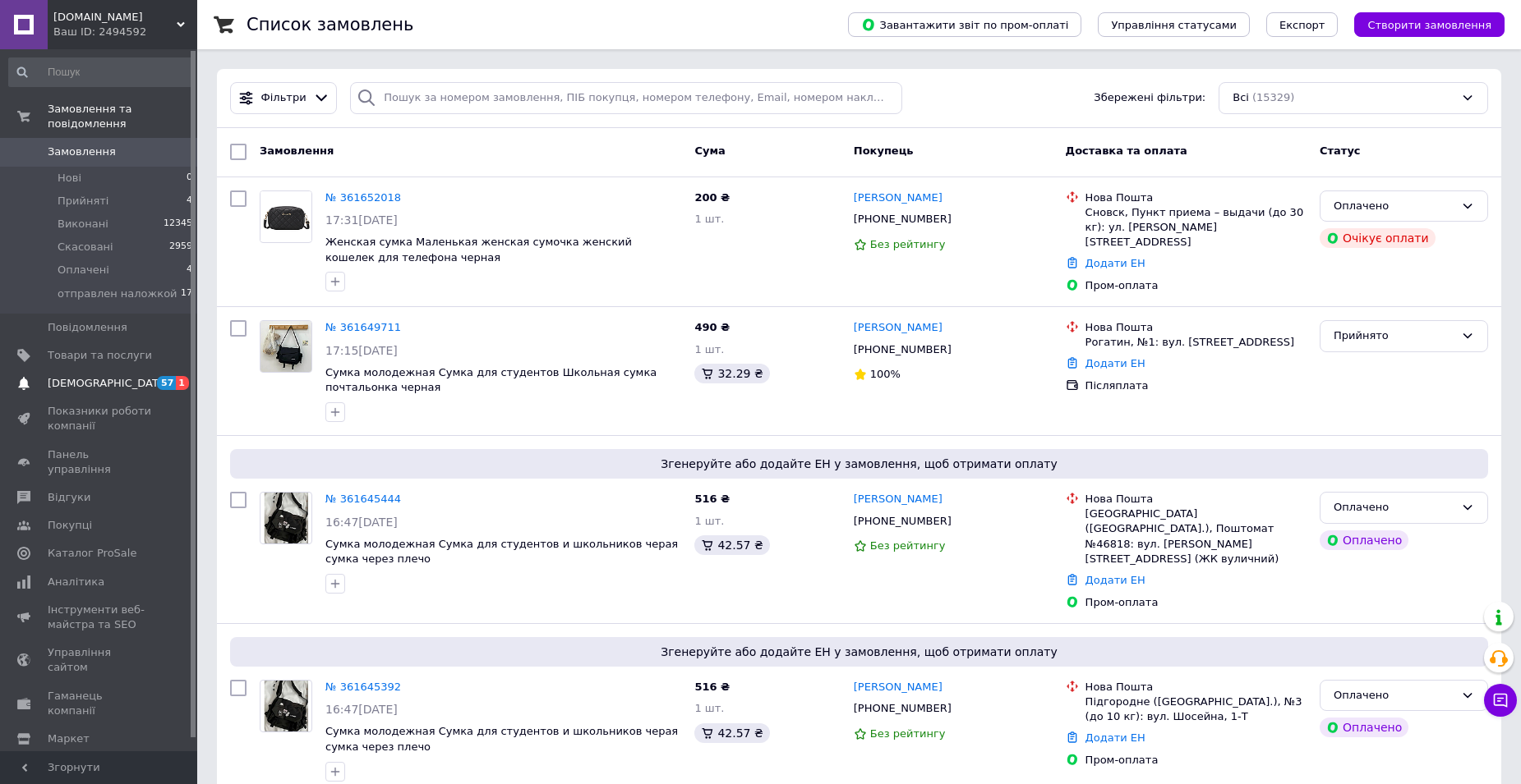
click at [96, 376] on span "[DEMOGRAPHIC_DATA]" at bounding box center [108, 383] width 121 height 15
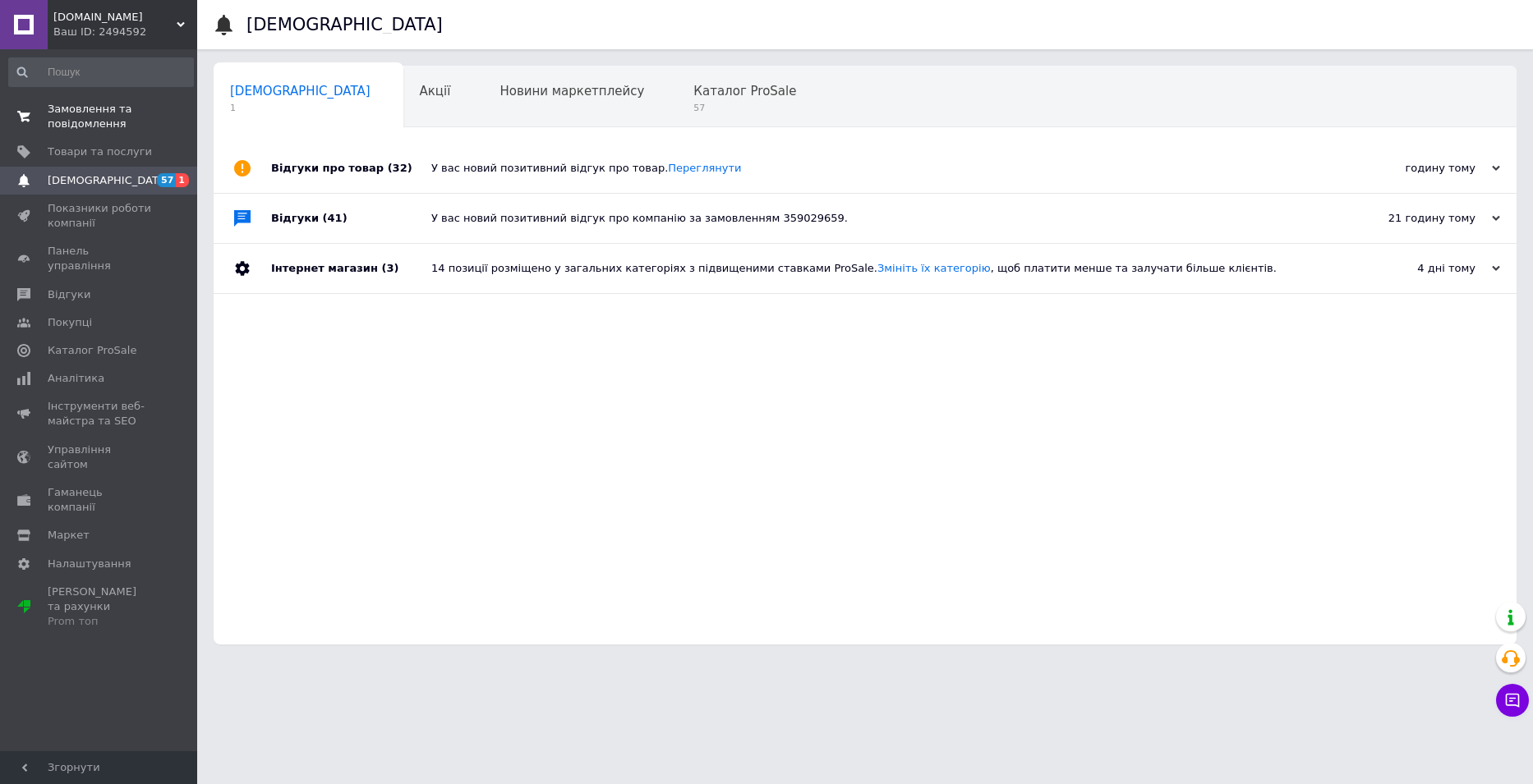
click at [74, 119] on span "Замовлення та повідомлення" at bounding box center [100, 116] width 104 height 29
